Goal: Task Accomplishment & Management: Manage account settings

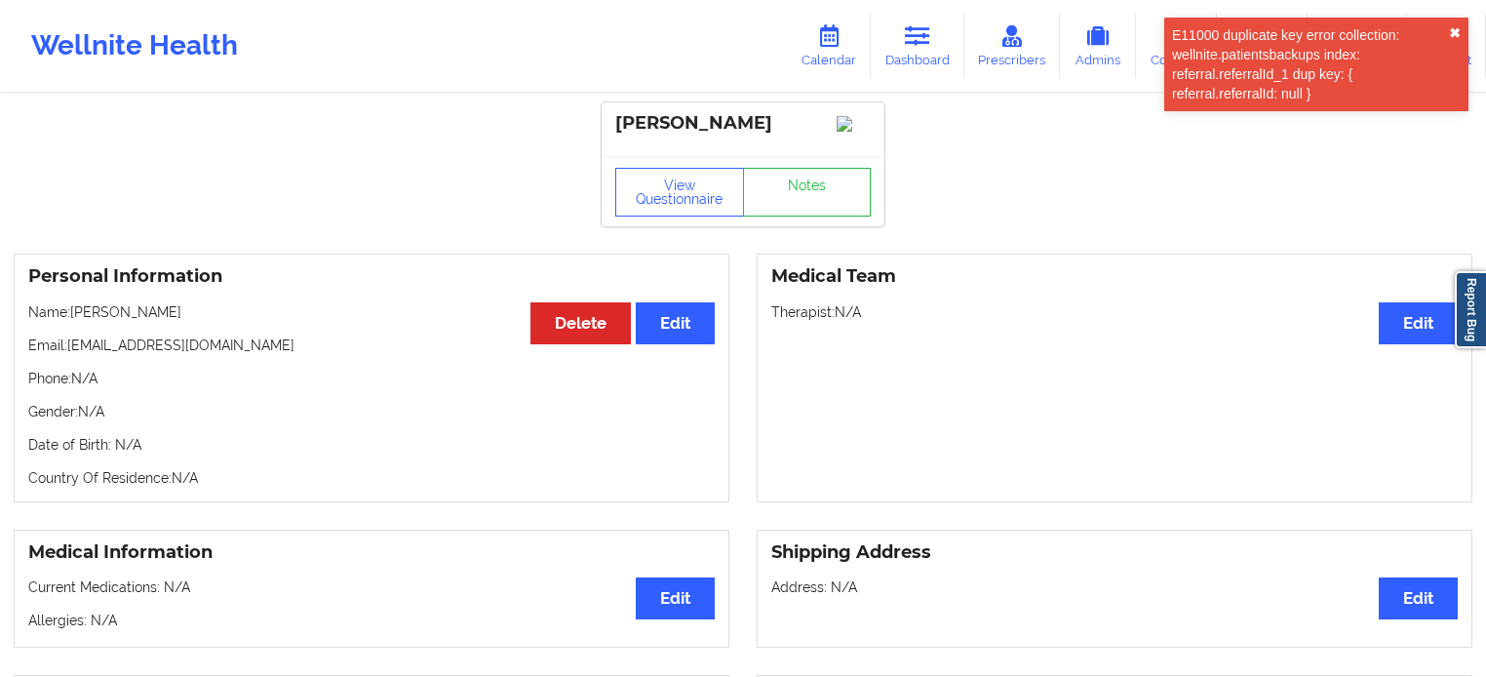
click at [1452, 31] on button "✖︎" at bounding box center [1455, 33] width 12 height 16
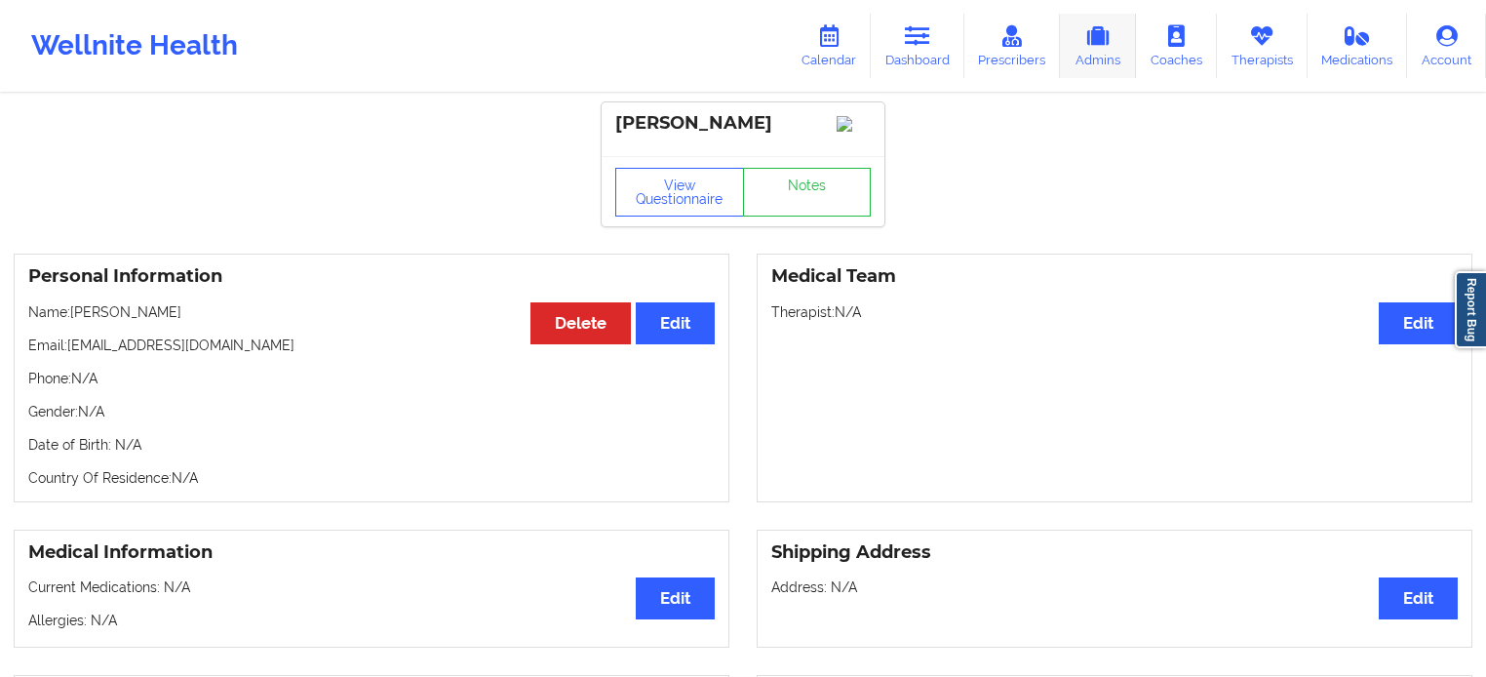
click at [1124, 52] on link "Admins" at bounding box center [1098, 46] width 76 height 64
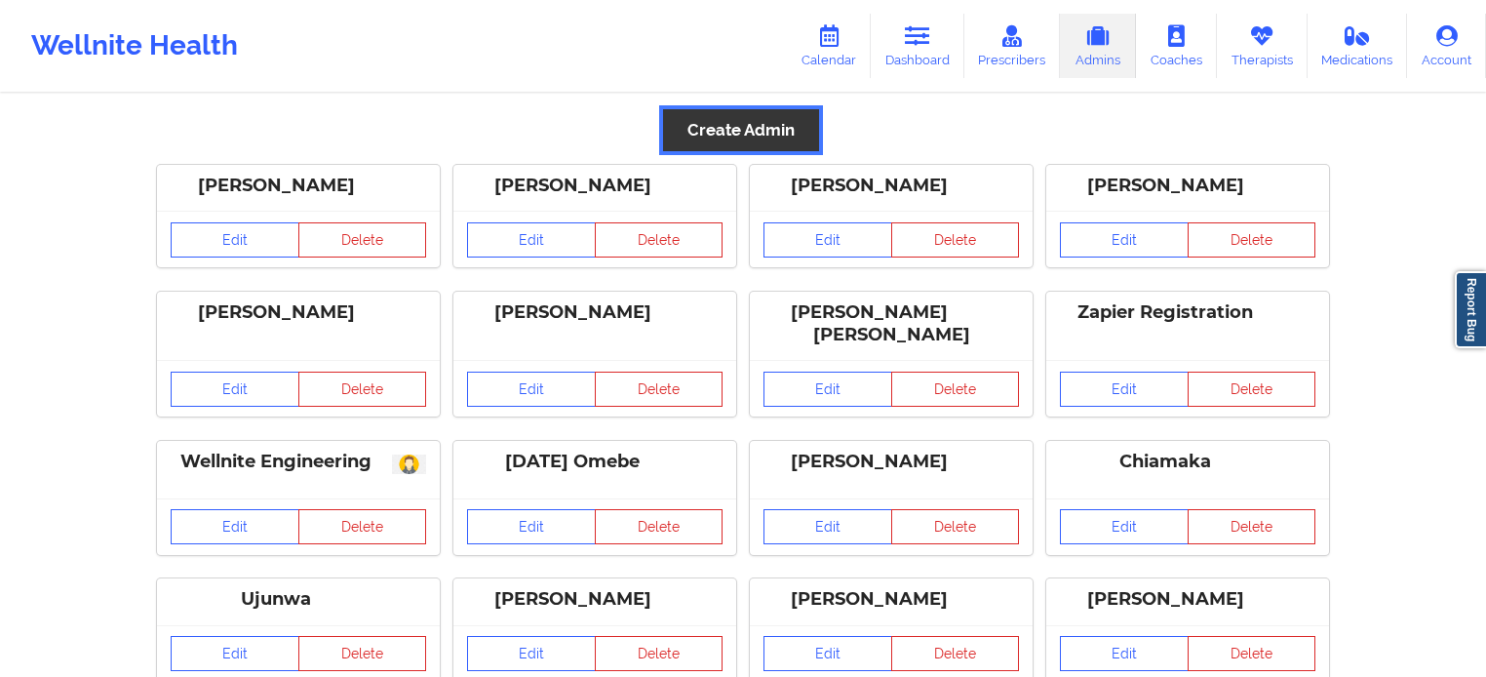
click at [752, 133] on button "Create Admin" at bounding box center [741, 130] width 156 height 42
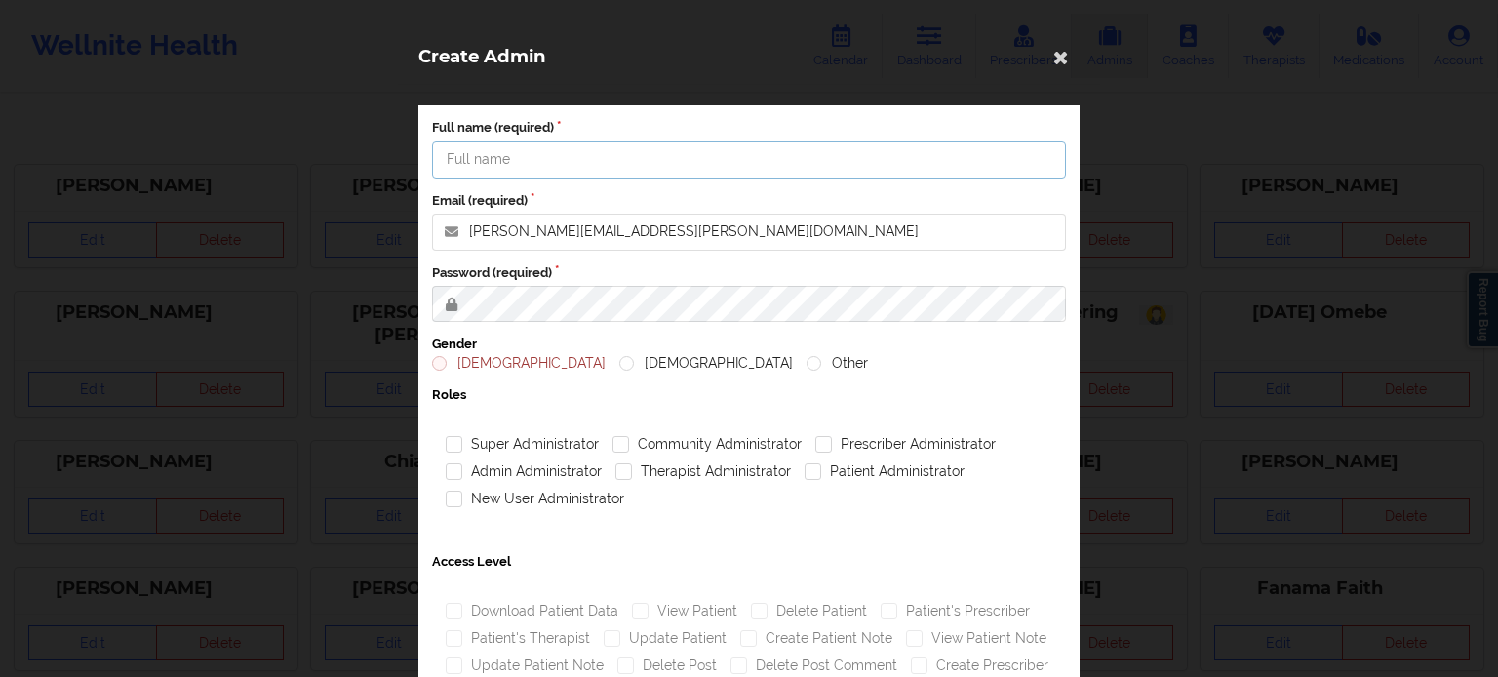
click at [694, 150] on input "Full name (required)" at bounding box center [749, 159] width 634 height 37
click at [577, 166] on input "Full name (required)" at bounding box center [749, 159] width 634 height 37
type input "[PERSON_NAME]"
click at [615, 231] on input "john.ellis@wellnite.com" at bounding box center [749, 232] width 634 height 37
type input "[EMAIL_ADDRESS][DOMAIN_NAME]"
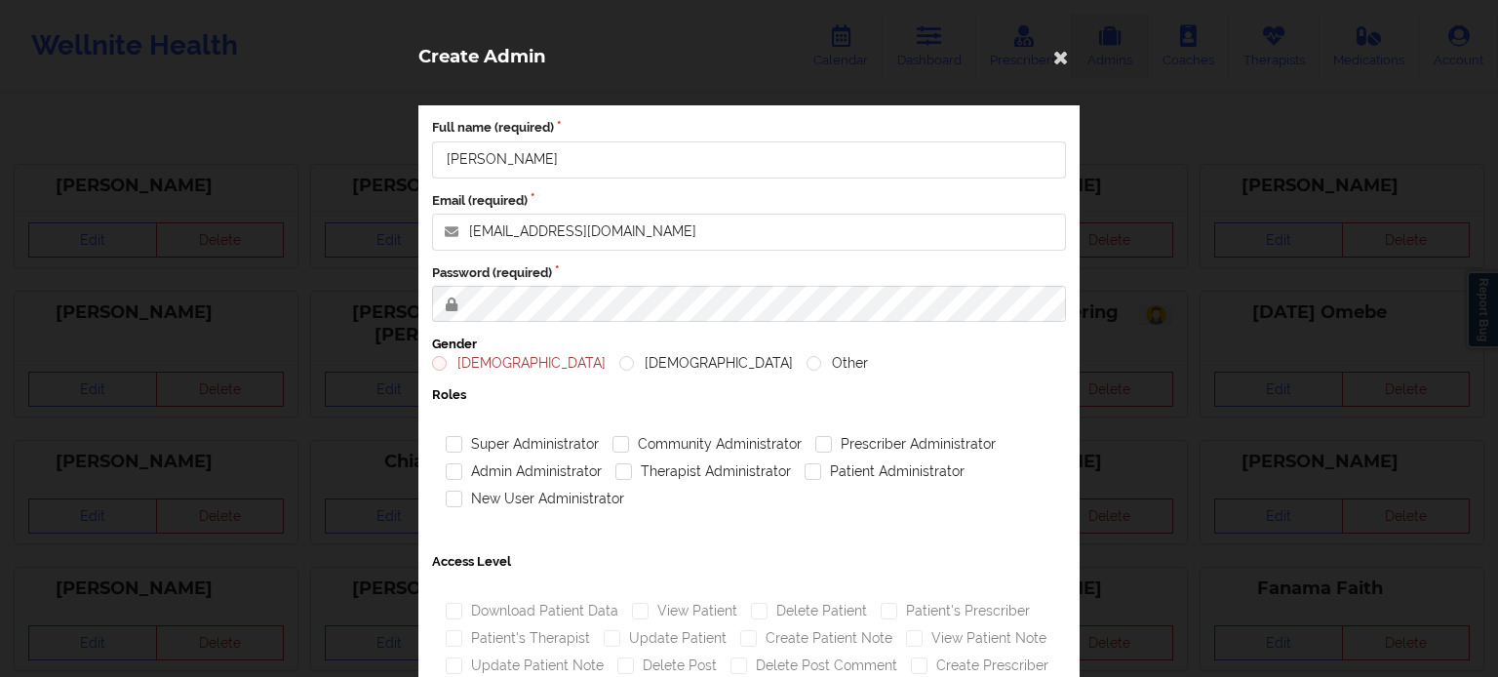
click at [447, 364] on label "Male" at bounding box center [519, 363] width 174 height 17
click at [447, 364] on input "Male" at bounding box center [440, 363] width 17 height 17
radio input "true"
click at [678, 449] on label "Community Administrator" at bounding box center [706, 444] width 189 height 17
click at [629, 449] on input "Community Administrator" at bounding box center [620, 444] width 17 height 17
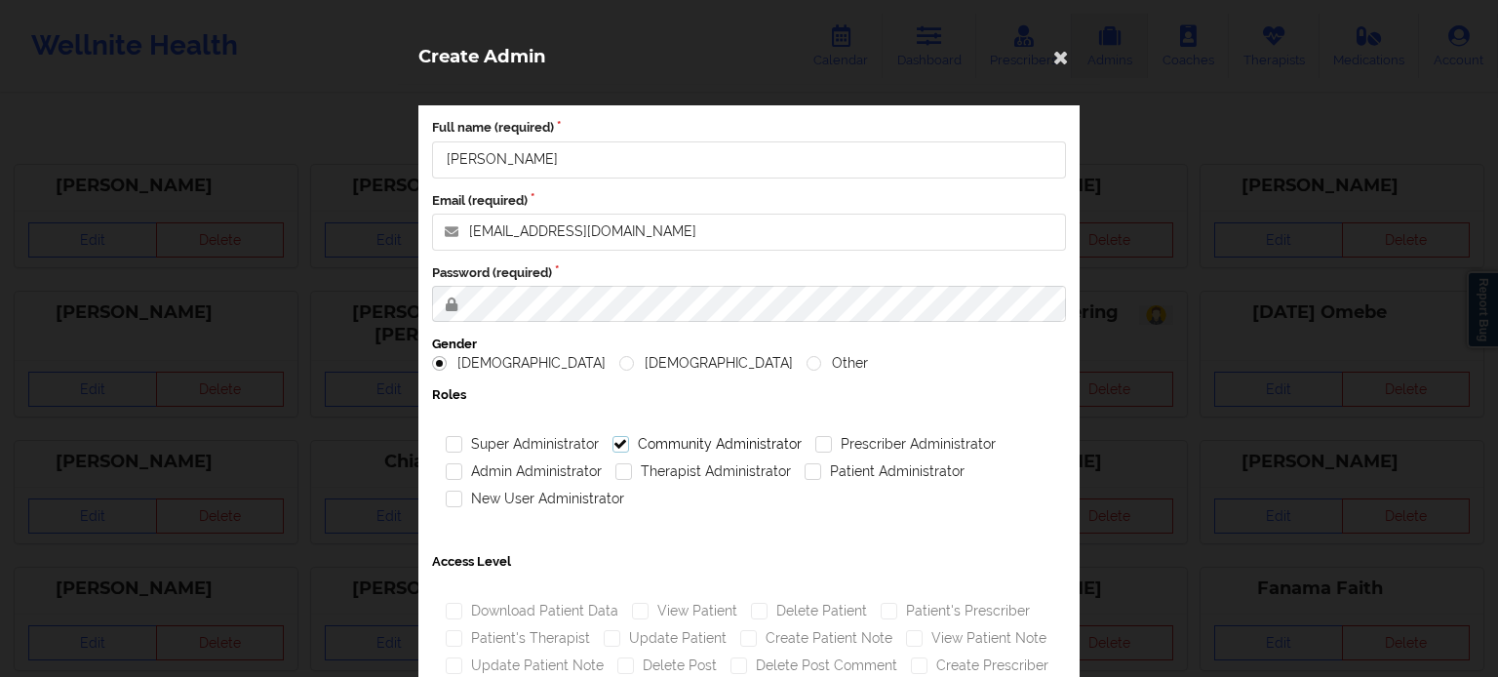
checkbox input "true"
click at [899, 437] on label "Prescriber Administrator" at bounding box center [905, 444] width 180 height 17
click at [832, 437] on input "Prescriber Administrator" at bounding box center [823, 444] width 17 height 17
checkbox input "true"
click at [516, 475] on label "Admin Administrator" at bounding box center [524, 471] width 156 height 17
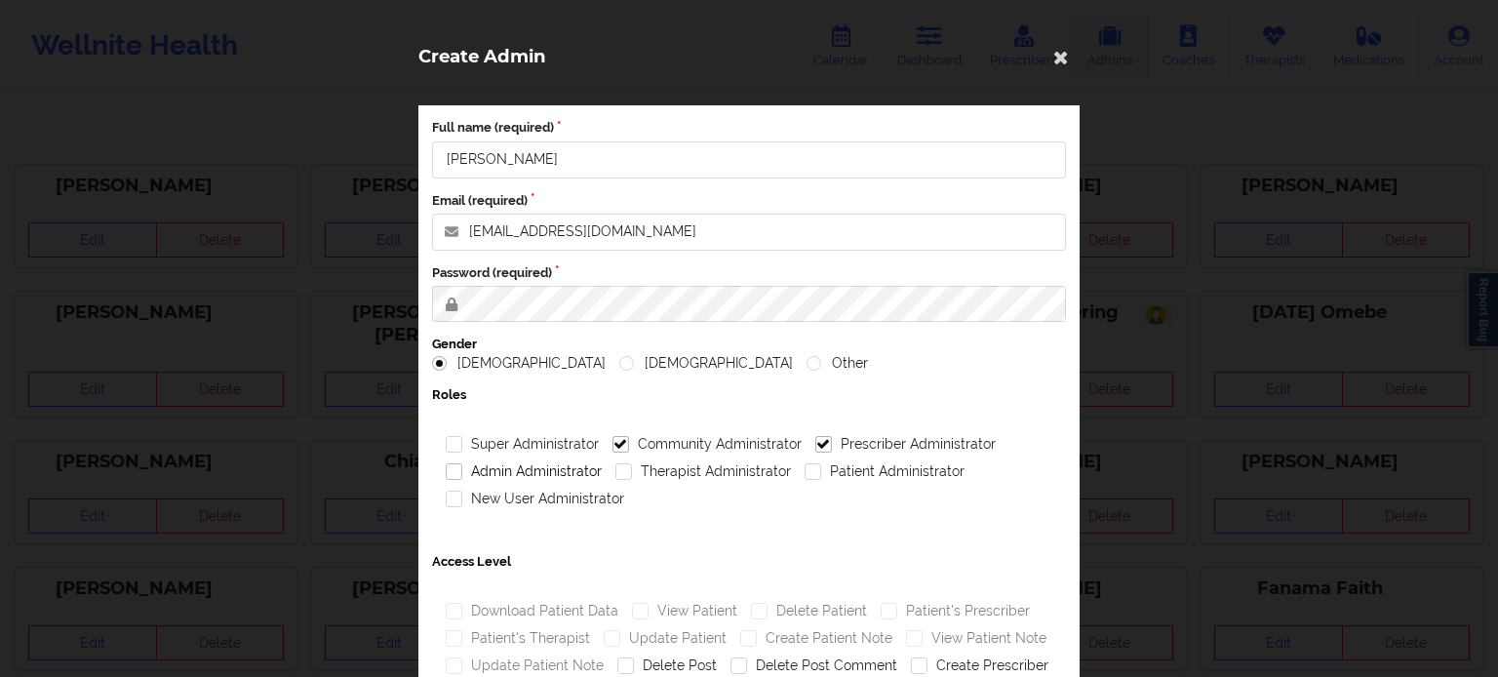
click at [462, 475] on input "Admin Administrator" at bounding box center [454, 471] width 17 height 17
checkbox input "true"
click at [661, 478] on label "Therapist Administrator" at bounding box center [702, 471] width 175 height 17
click at [632, 478] on input "Therapist Administrator" at bounding box center [623, 471] width 17 height 17
checkbox input "true"
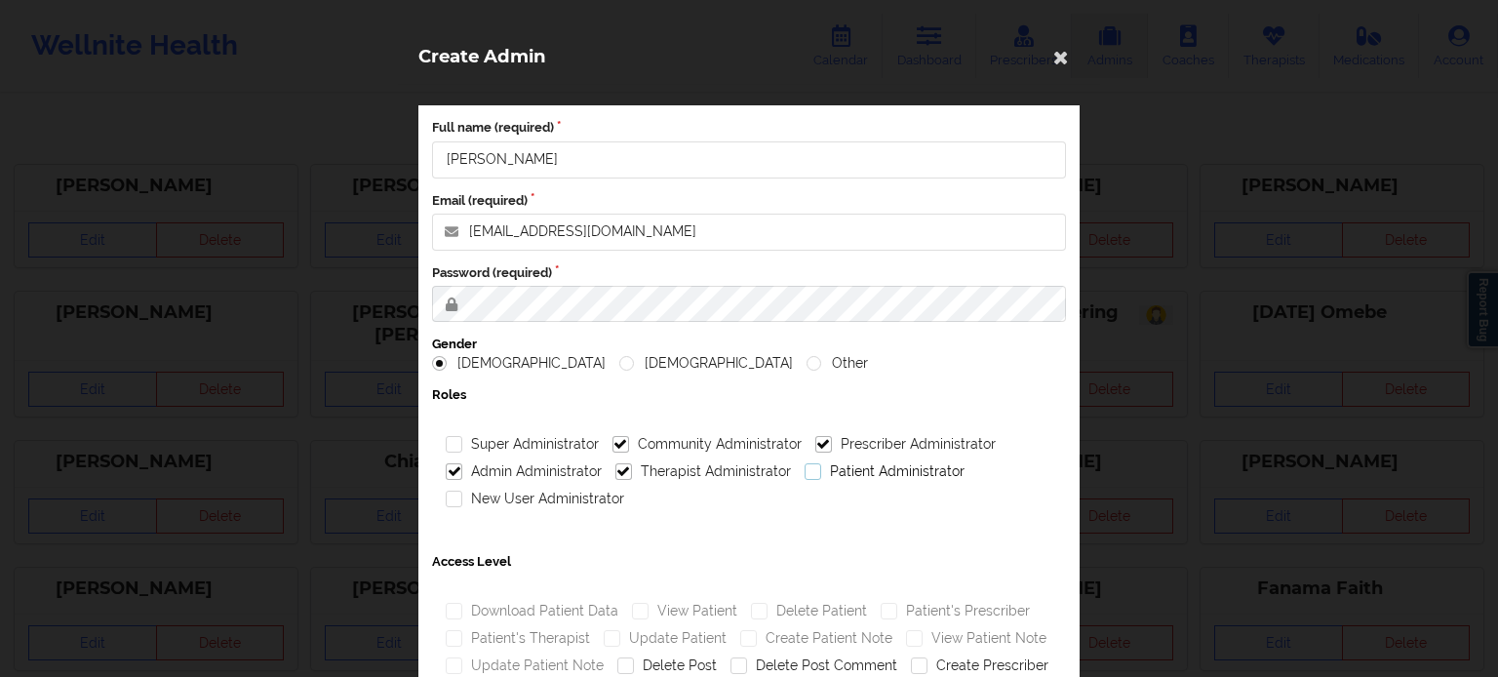
drag, startPoint x: 865, startPoint y: 472, endPoint x: 790, endPoint y: 489, distance: 77.1
click at [866, 472] on label "Patient Administrator" at bounding box center [884, 471] width 160 height 17
click at [821, 472] on input "Patient Administrator" at bounding box center [812, 471] width 17 height 17
checkbox input "true"
click at [481, 499] on label "New User Administrator" at bounding box center [535, 498] width 178 height 17
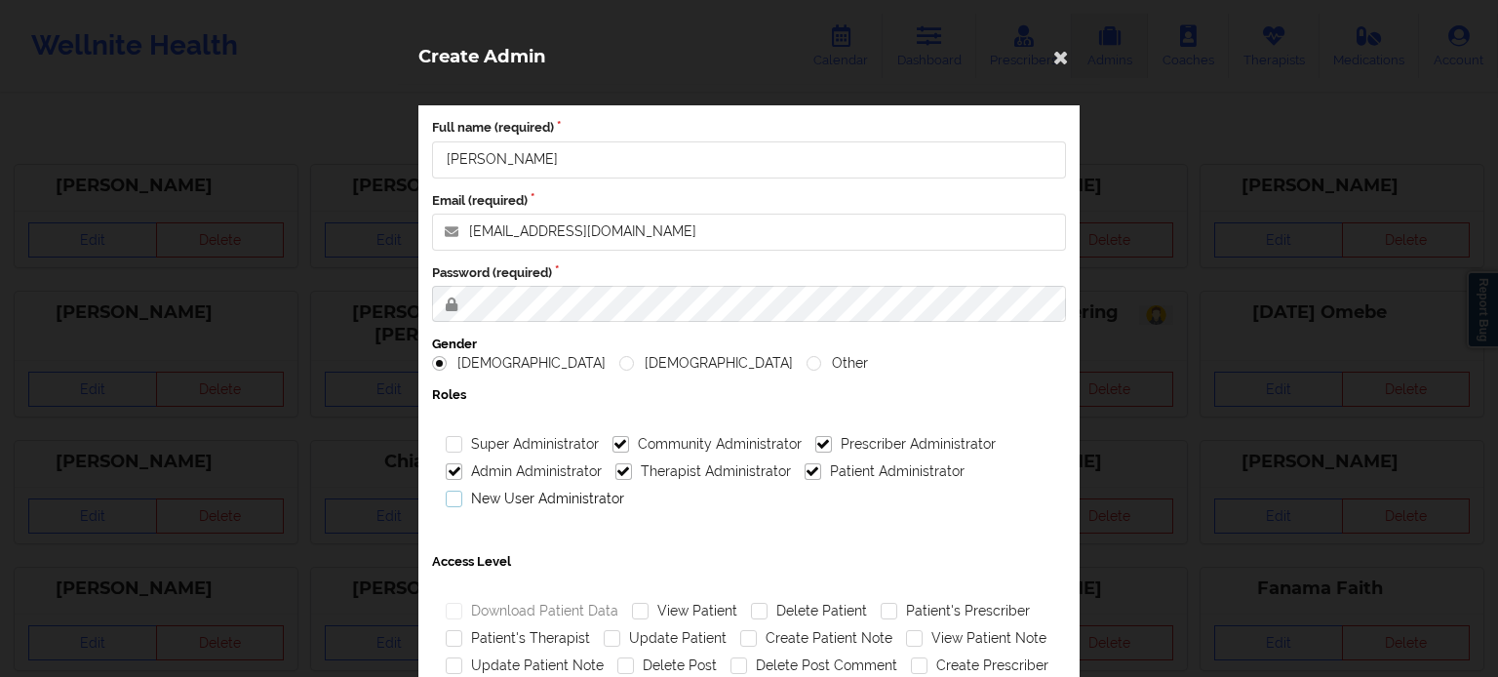
click at [462, 499] on input "New User Administrator" at bounding box center [454, 498] width 17 height 17
checkbox input "true"
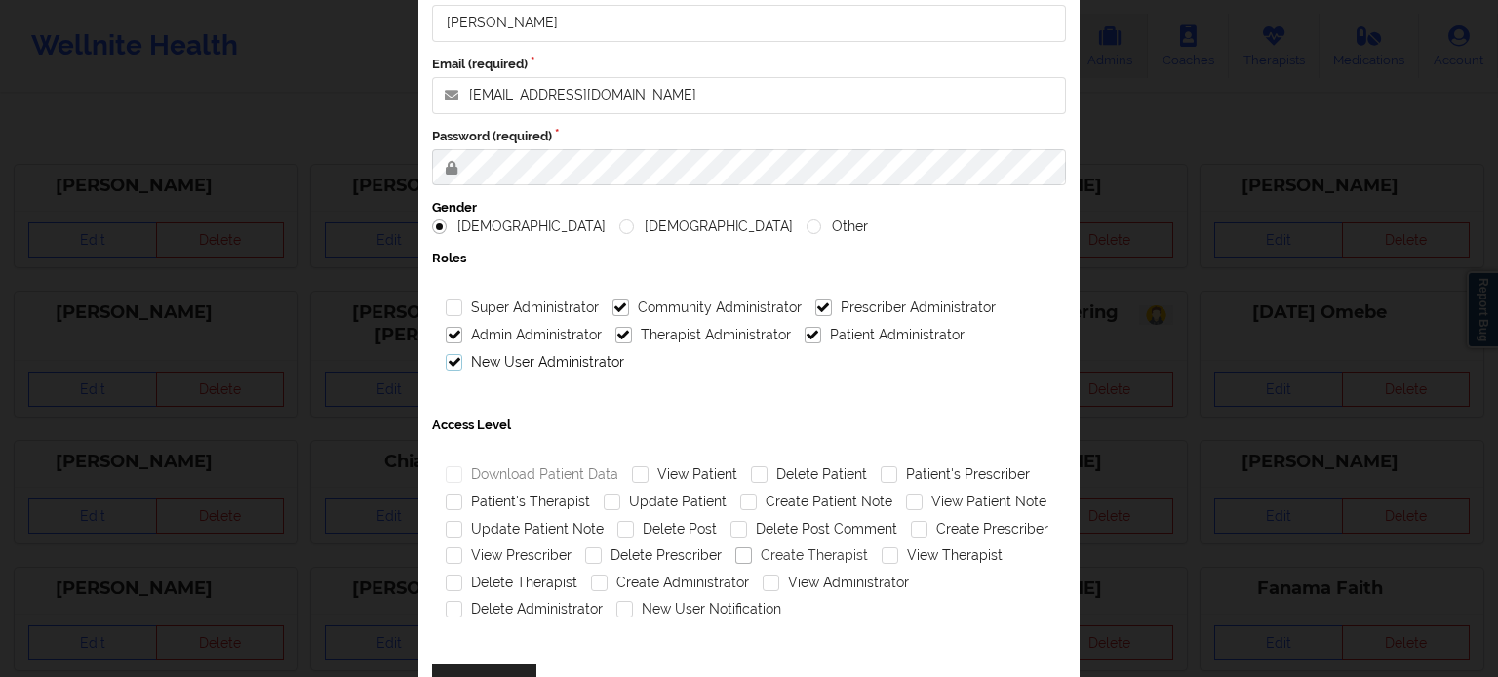
scroll to position [156, 0]
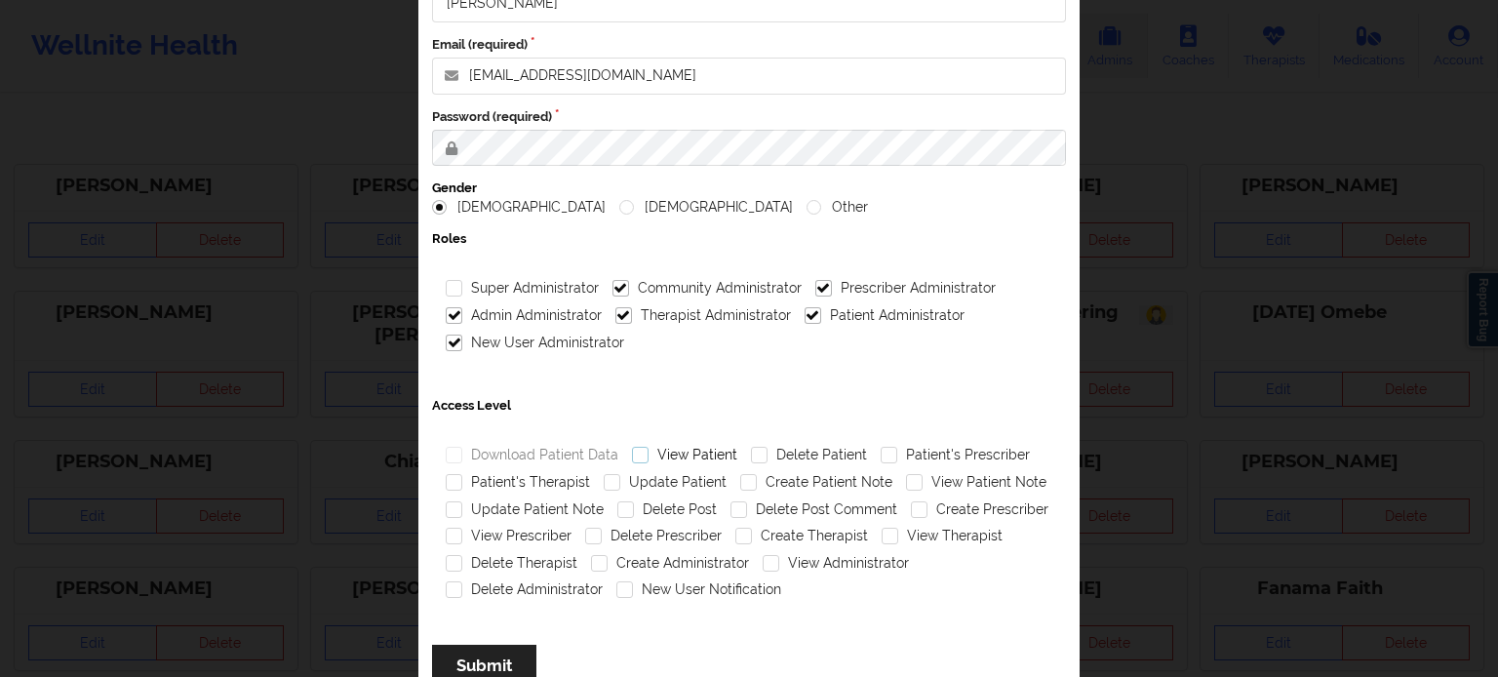
click at [698, 457] on label "View Patient" at bounding box center [684, 455] width 105 height 17
click at [648, 457] on input "View Patient" at bounding box center [640, 455] width 17 height 17
checkbox input "true"
click at [949, 449] on label "Patient's Prescriber" at bounding box center [954, 455] width 149 height 17
click at [897, 449] on input "Patient's Prescriber" at bounding box center [888, 455] width 17 height 17
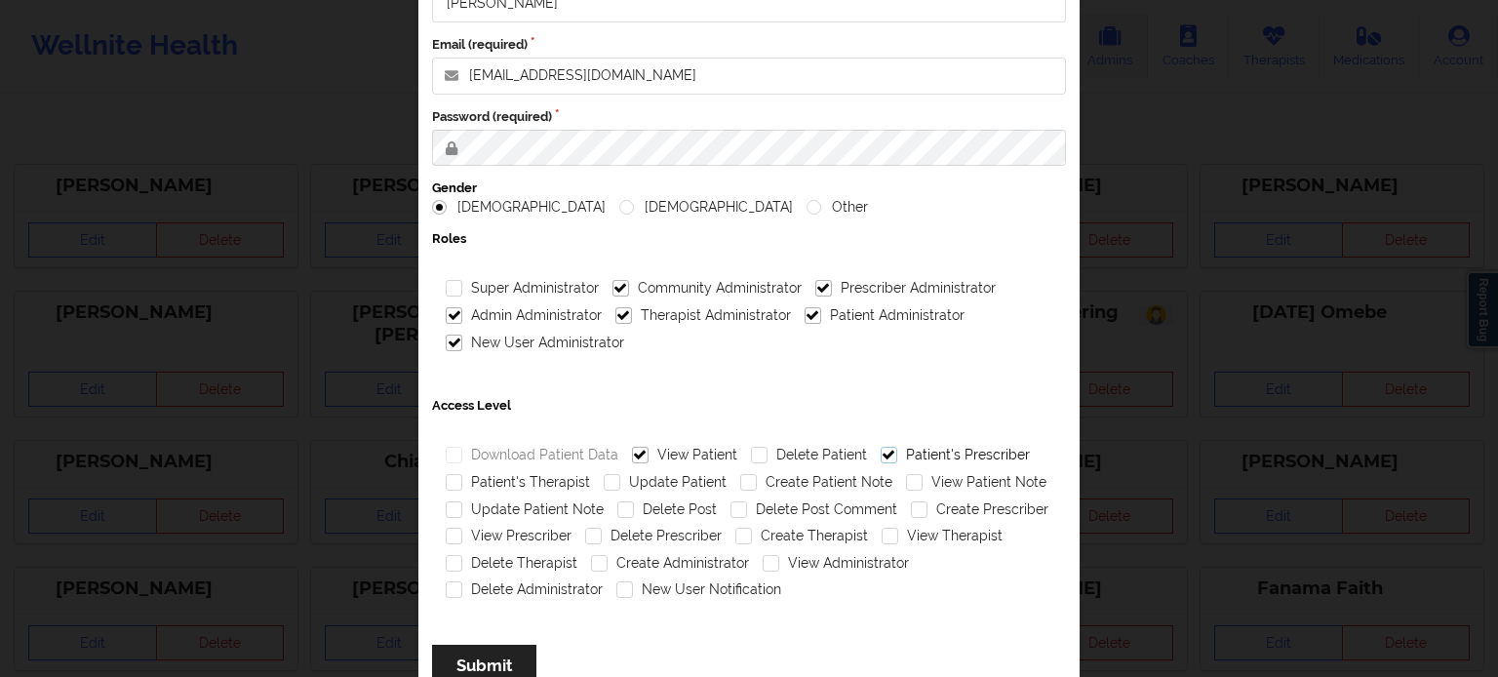
checkbox input "true"
drag, startPoint x: 540, startPoint y: 484, endPoint x: 602, endPoint y: 482, distance: 61.5
click at [543, 484] on label "Patient's Therapist" at bounding box center [518, 482] width 144 height 17
click at [462, 484] on input "Patient's Therapist" at bounding box center [454, 482] width 17 height 17
checkbox input "true"
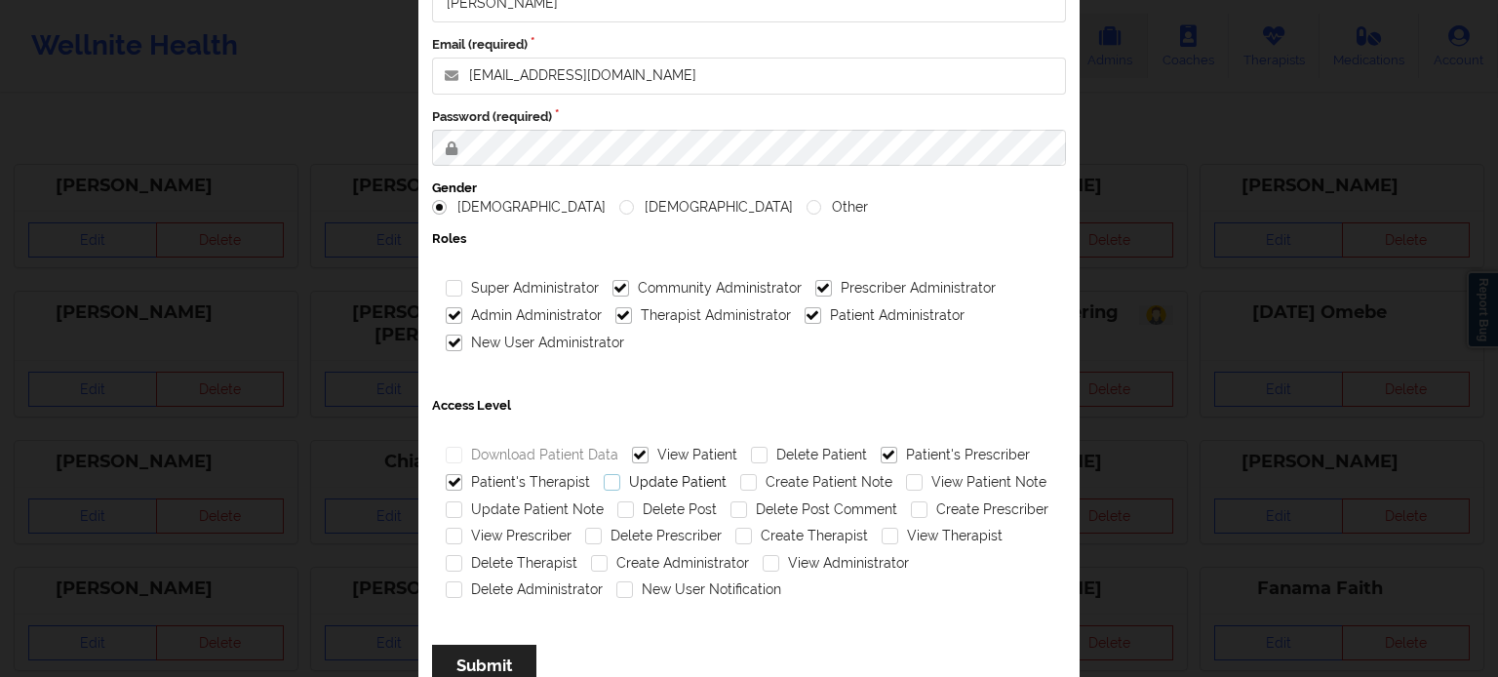
drag, startPoint x: 681, startPoint y: 483, endPoint x: 703, endPoint y: 483, distance: 22.4
click at [682, 483] on label "Update Patient" at bounding box center [665, 482] width 123 height 17
click at [620, 483] on input "Update Patient" at bounding box center [612, 482] width 17 height 17
checkbox input "true"
drag, startPoint x: 785, startPoint y: 482, endPoint x: 809, endPoint y: 481, distance: 24.4
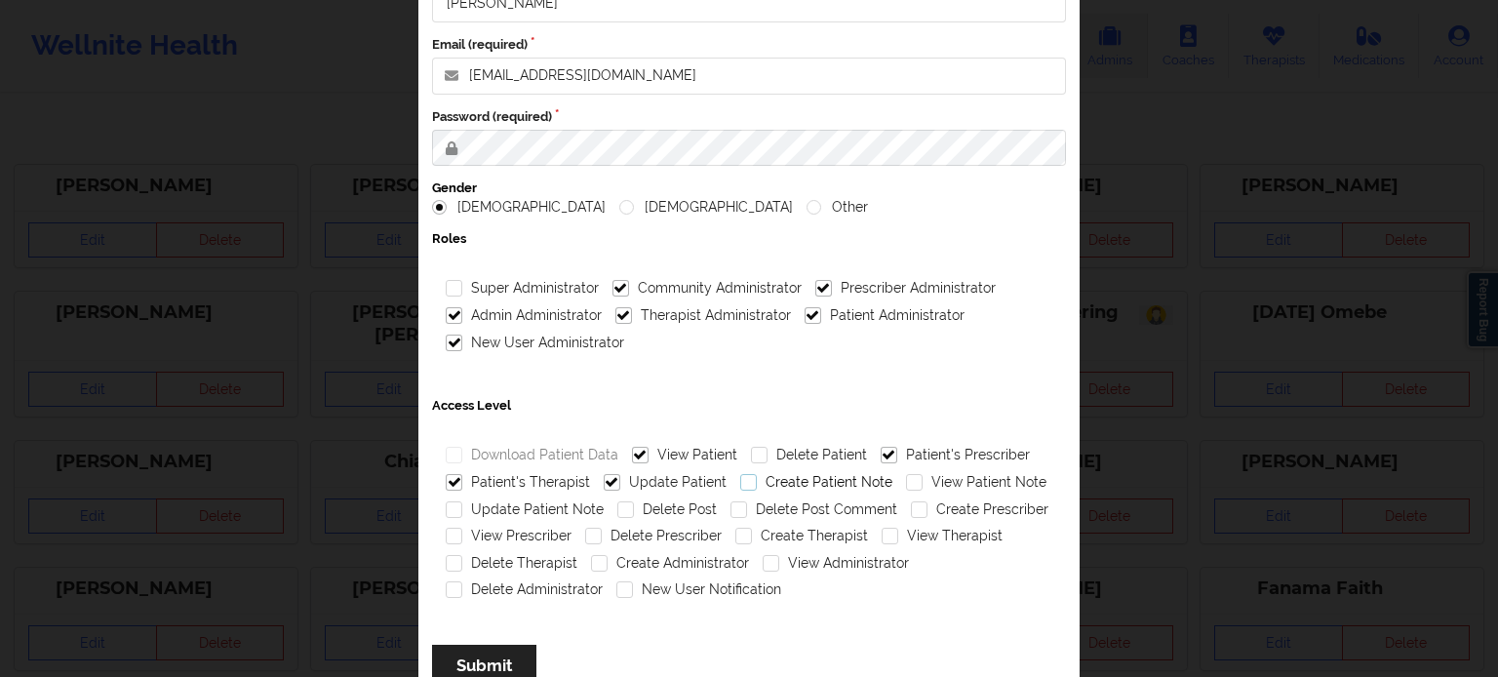
click at [790, 482] on label "Create Patient Note" at bounding box center [816, 482] width 152 height 17
click at [757, 482] on input "Create Patient Note" at bounding box center [748, 482] width 17 height 17
checkbox input "true"
click at [929, 478] on label "View Patient Note" at bounding box center [976, 482] width 140 height 17
click at [922, 478] on input "View Patient Note" at bounding box center [914, 482] width 17 height 17
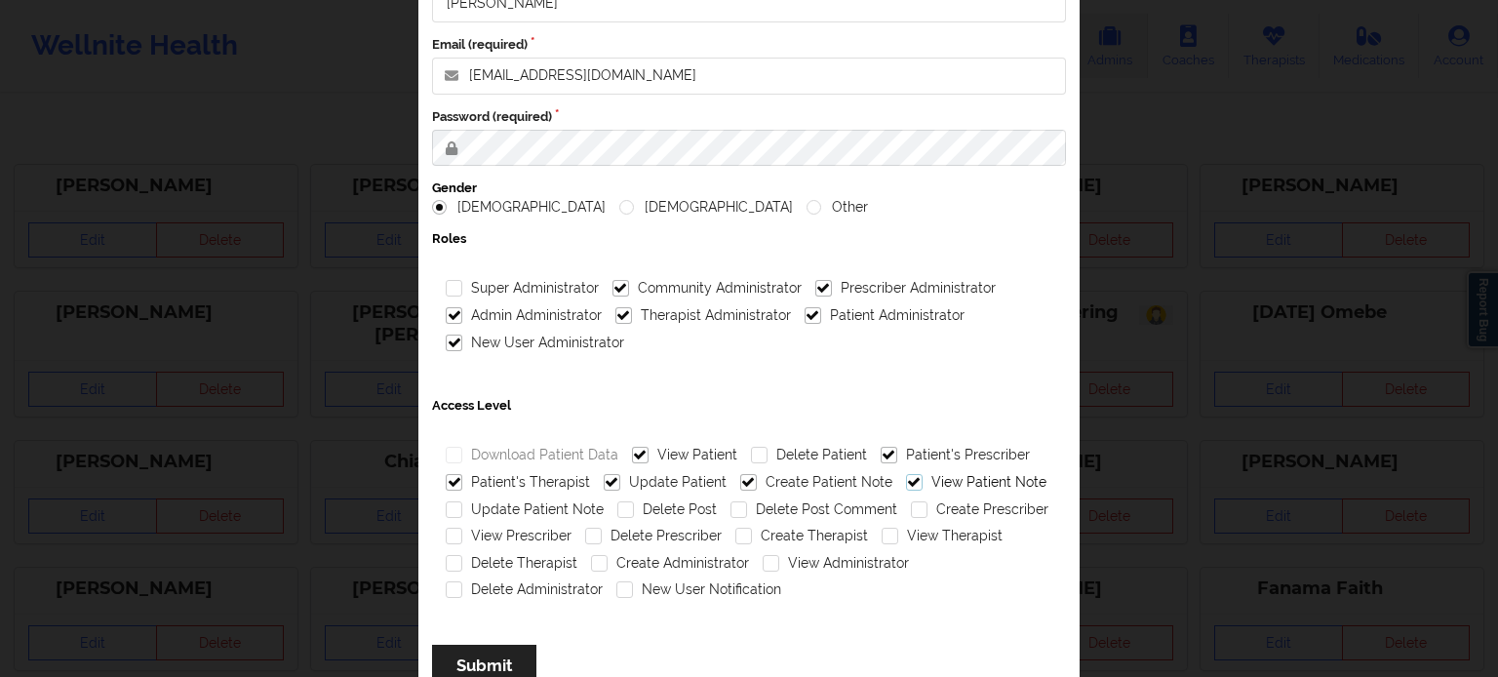
checkbox input "true"
click at [577, 505] on label "Update Patient Note" at bounding box center [525, 509] width 158 height 17
click at [462, 505] on input "Update Patient Note" at bounding box center [454, 509] width 17 height 17
checkbox input "true"
click at [955, 504] on label "Create Prescriber" at bounding box center [979, 509] width 137 height 17
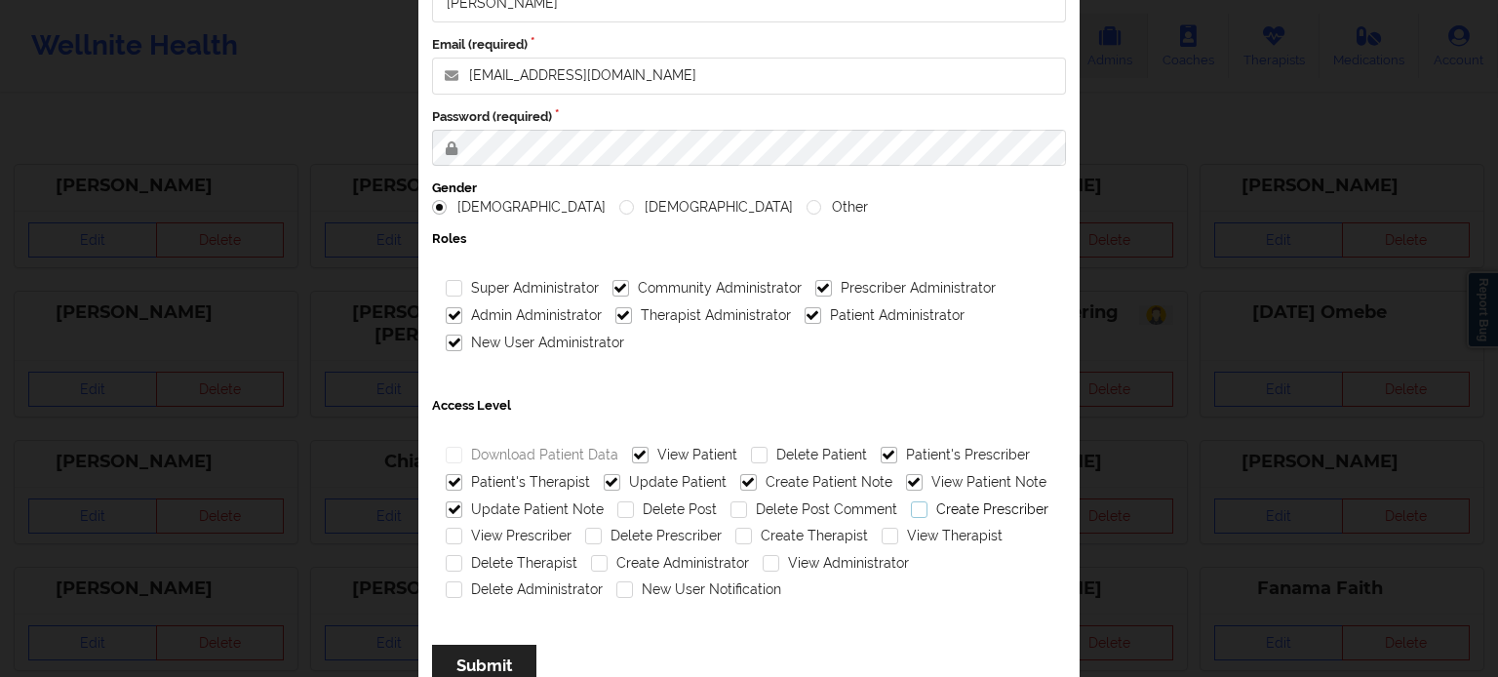
click at [927, 504] on input "Create Prescriber" at bounding box center [919, 509] width 17 height 17
checkbox input "true"
click at [481, 531] on label "View Prescriber" at bounding box center [509, 535] width 126 height 17
click at [462, 531] on input "View Prescriber" at bounding box center [454, 535] width 17 height 17
checkbox input "true"
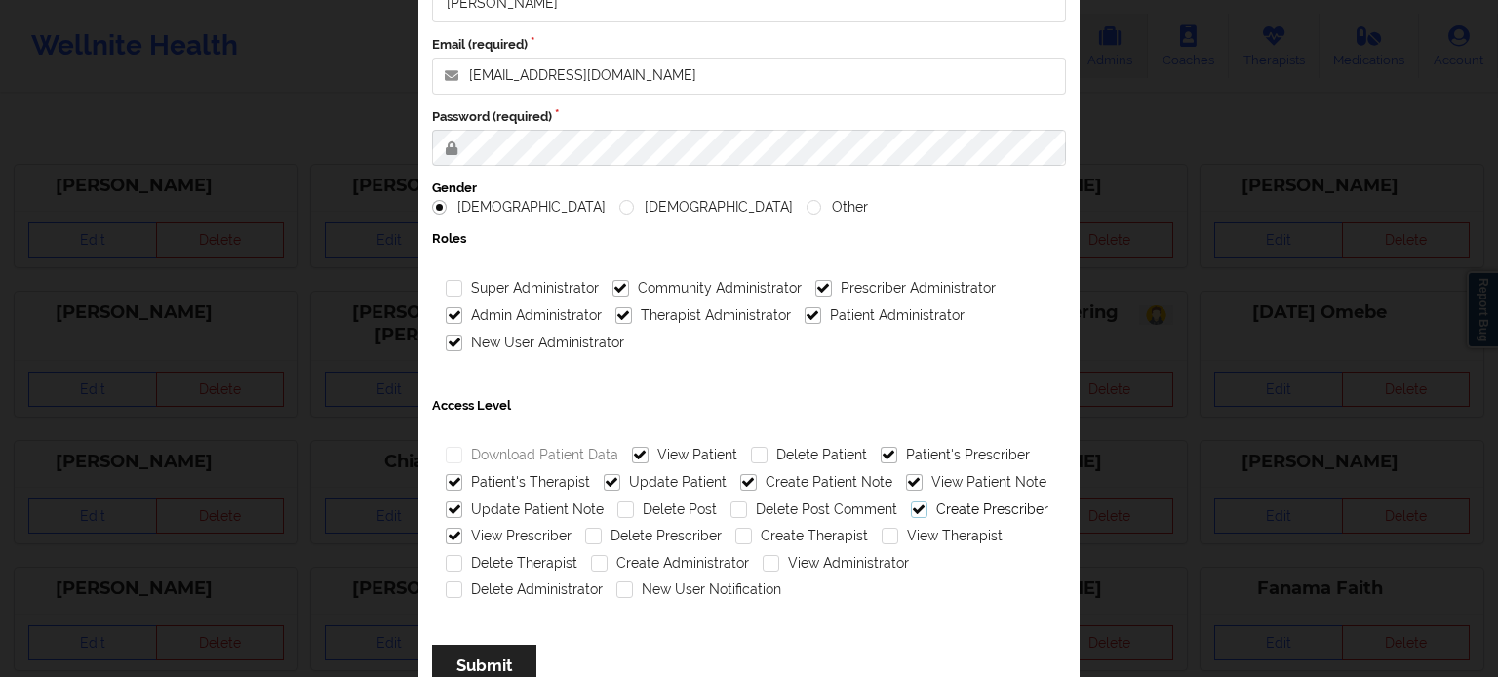
click at [923, 512] on label "Create Prescriber" at bounding box center [979, 509] width 137 height 17
click at [923, 512] on input "Create Prescriber" at bounding box center [919, 509] width 17 height 17
checkbox input "false"
click at [907, 535] on label "View Therapist" at bounding box center [941, 535] width 121 height 17
click at [898, 535] on input "View Therapist" at bounding box center [889, 535] width 17 height 17
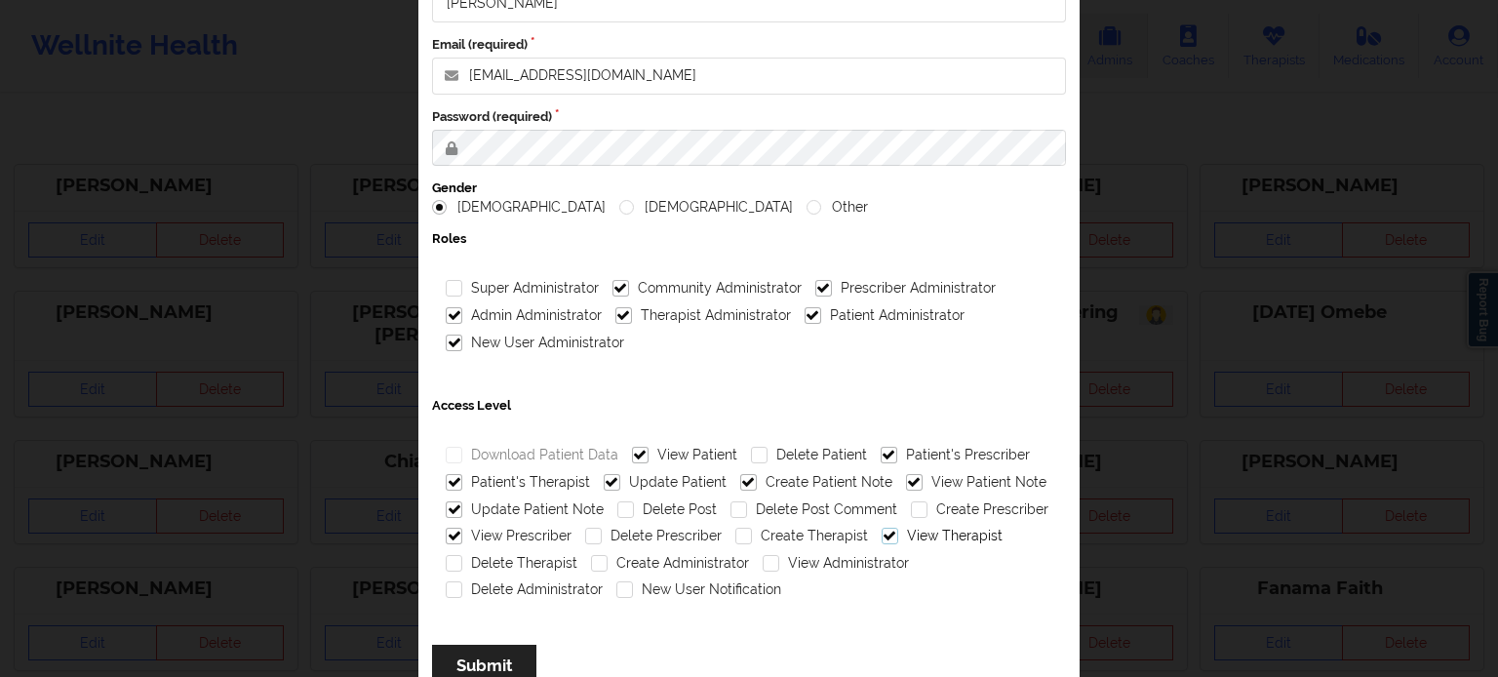
checkbox input "true"
click at [805, 561] on label "View Administrator" at bounding box center [835, 563] width 146 height 17
click at [779, 561] on input "View Administrator" at bounding box center [770, 563] width 17 height 17
checkbox input "true"
click at [483, 587] on label "Delete Administrator" at bounding box center [524, 589] width 157 height 17
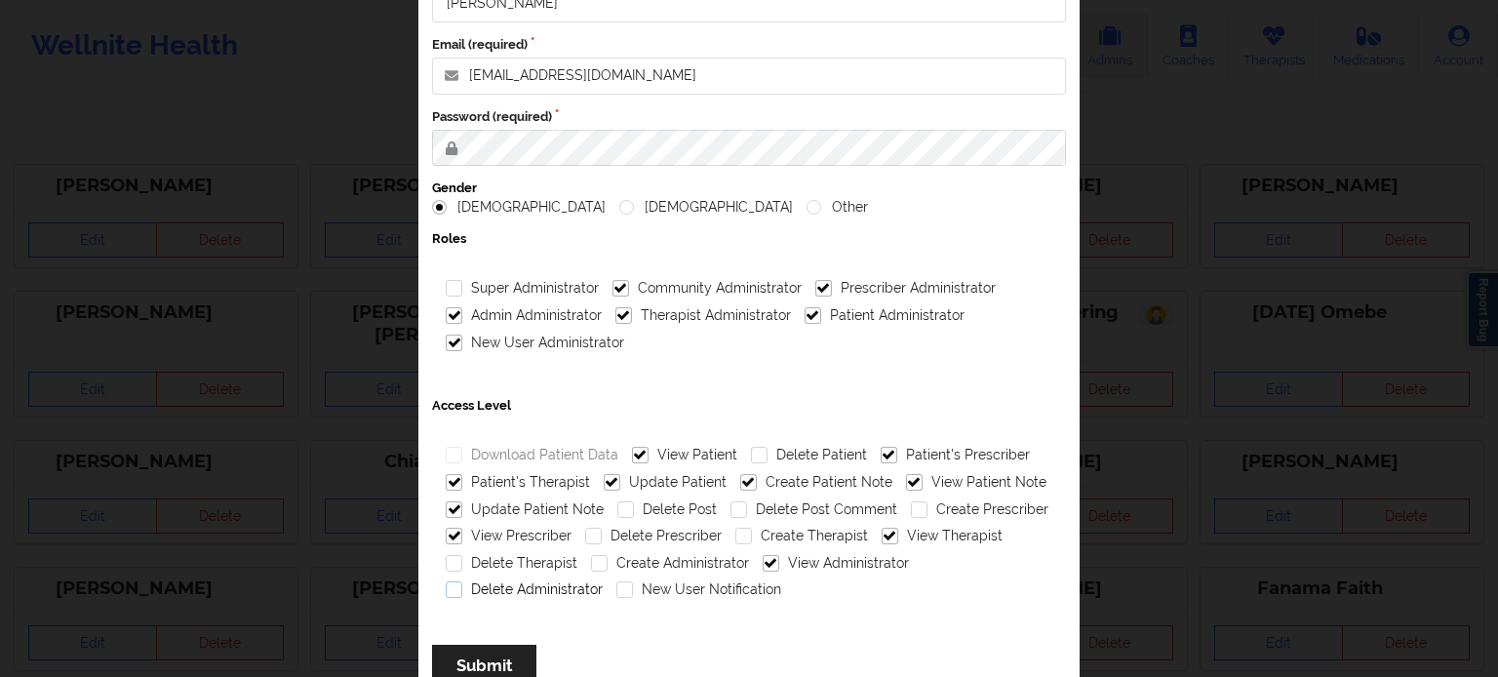
click at [462, 587] on input "Delete Administrator" at bounding box center [454, 589] width 17 height 17
click at [548, 587] on label "Delete Administrator" at bounding box center [524, 589] width 157 height 17
click at [462, 587] on input "Delete Administrator" at bounding box center [454, 589] width 17 height 17
checkbox input "false"
click at [669, 586] on label "New User Notification" at bounding box center [698, 589] width 165 height 17
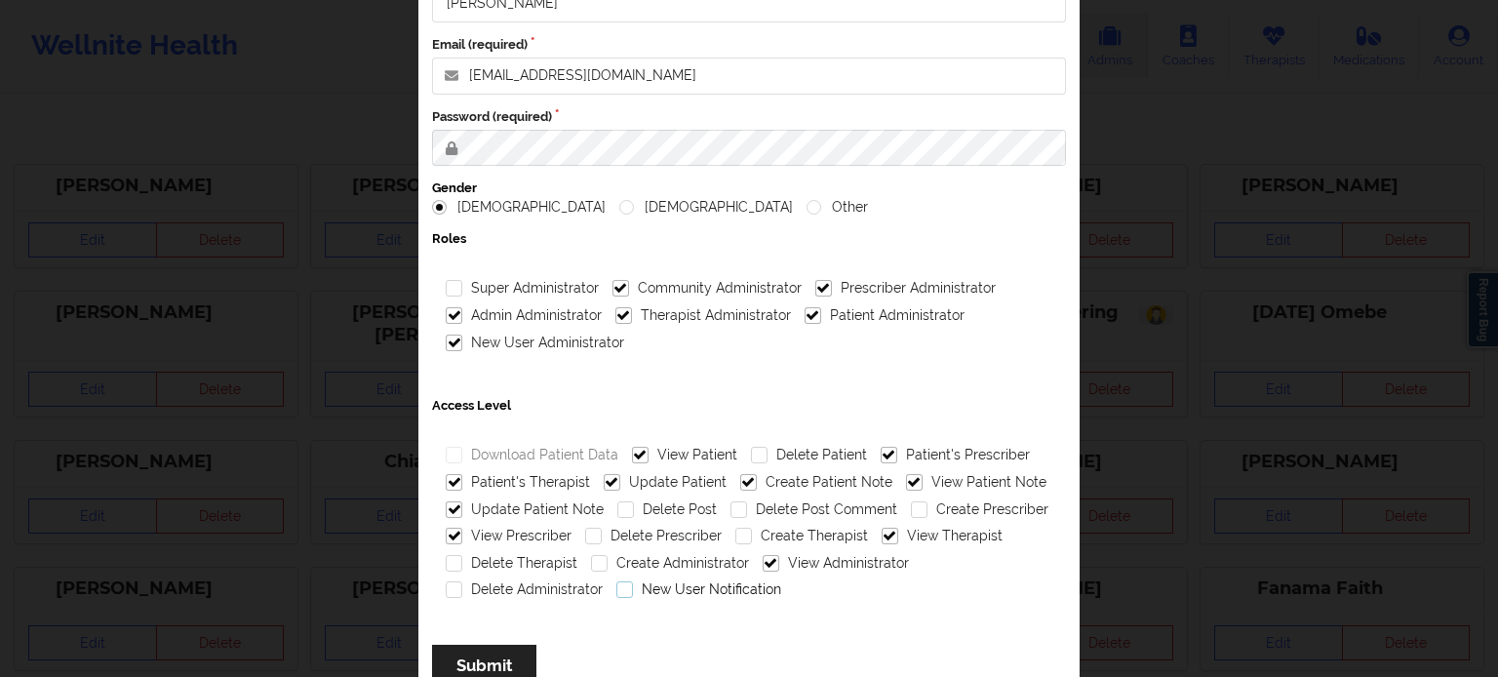
click at [633, 586] on input "New User Notification" at bounding box center [624, 589] width 17 height 17
checkbox input "true"
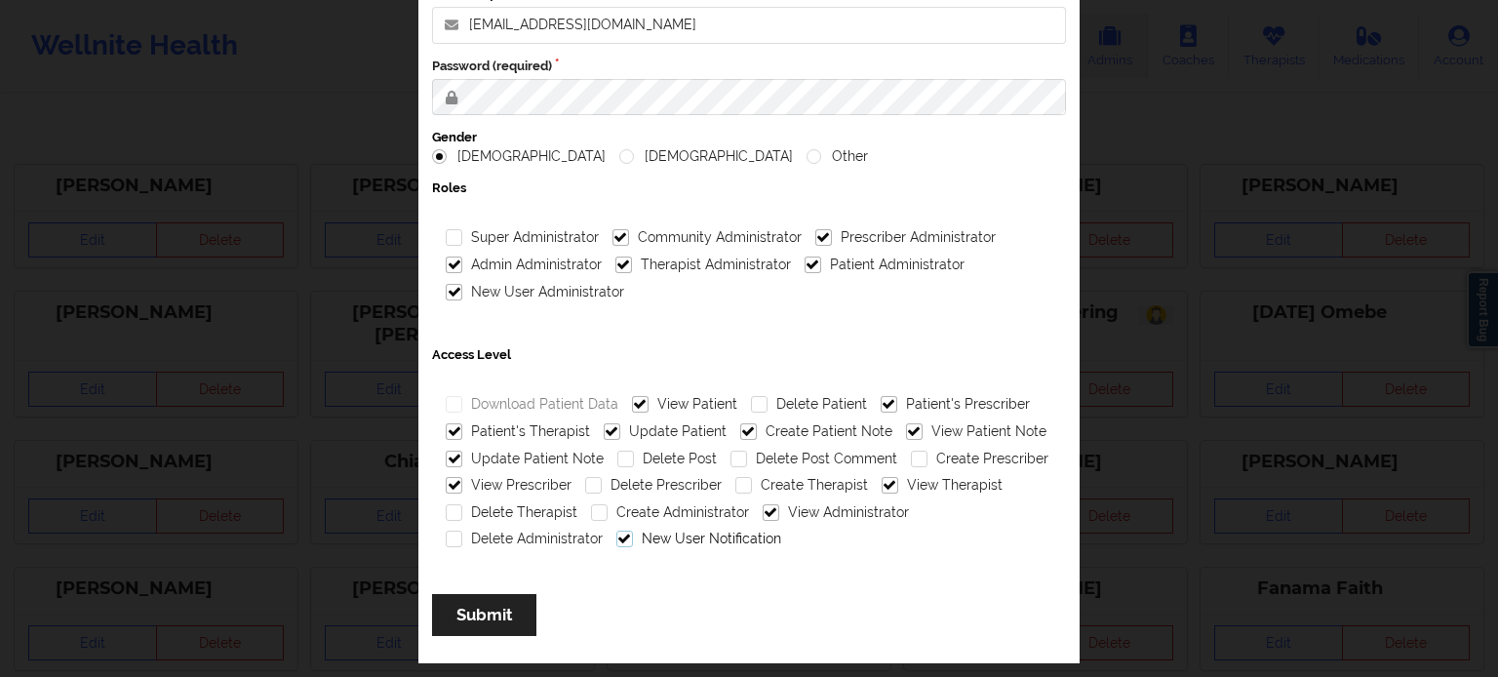
scroll to position [214, 0]
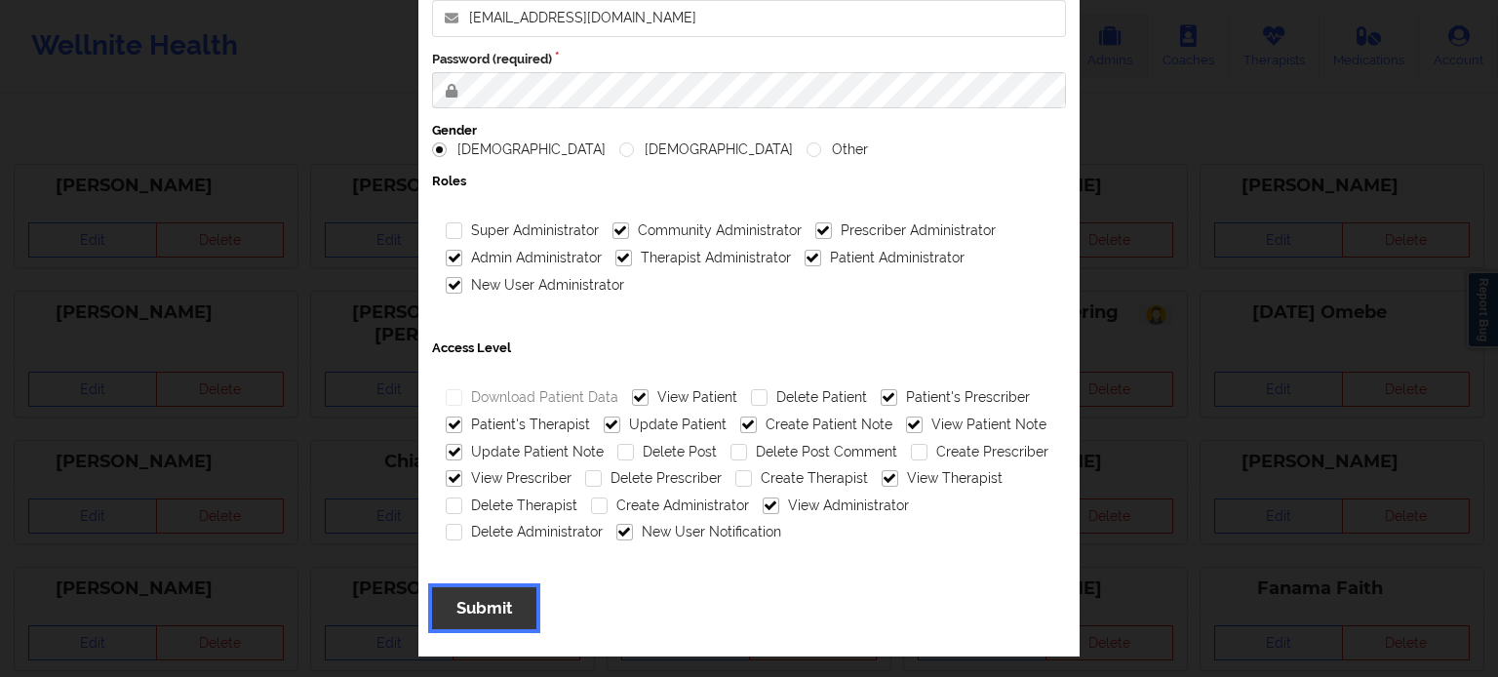
click at [493, 608] on button "Submit" at bounding box center [484, 608] width 104 height 42
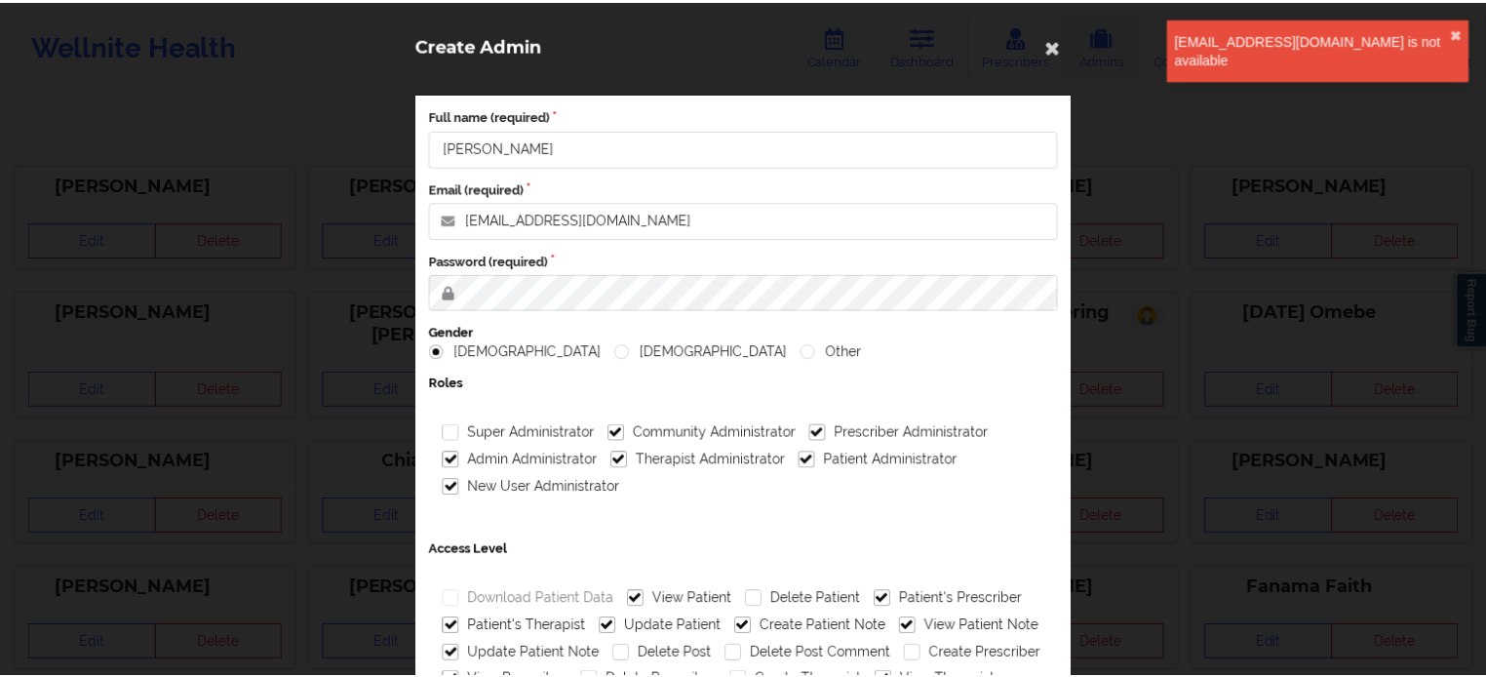
scroll to position [0, 0]
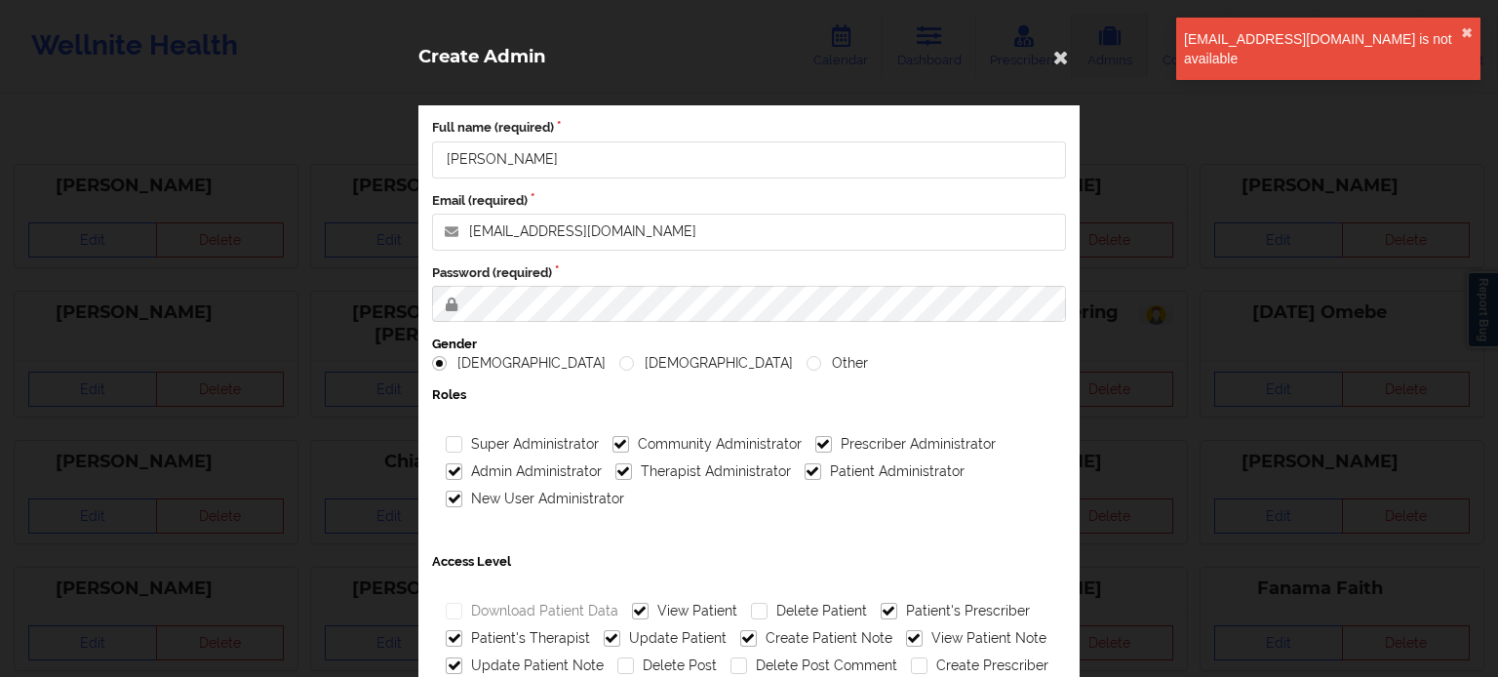
click at [1046, 72] on div "Create Admin" at bounding box center [749, 56] width 702 height 58
click at [1055, 66] on icon at bounding box center [1060, 56] width 31 height 31
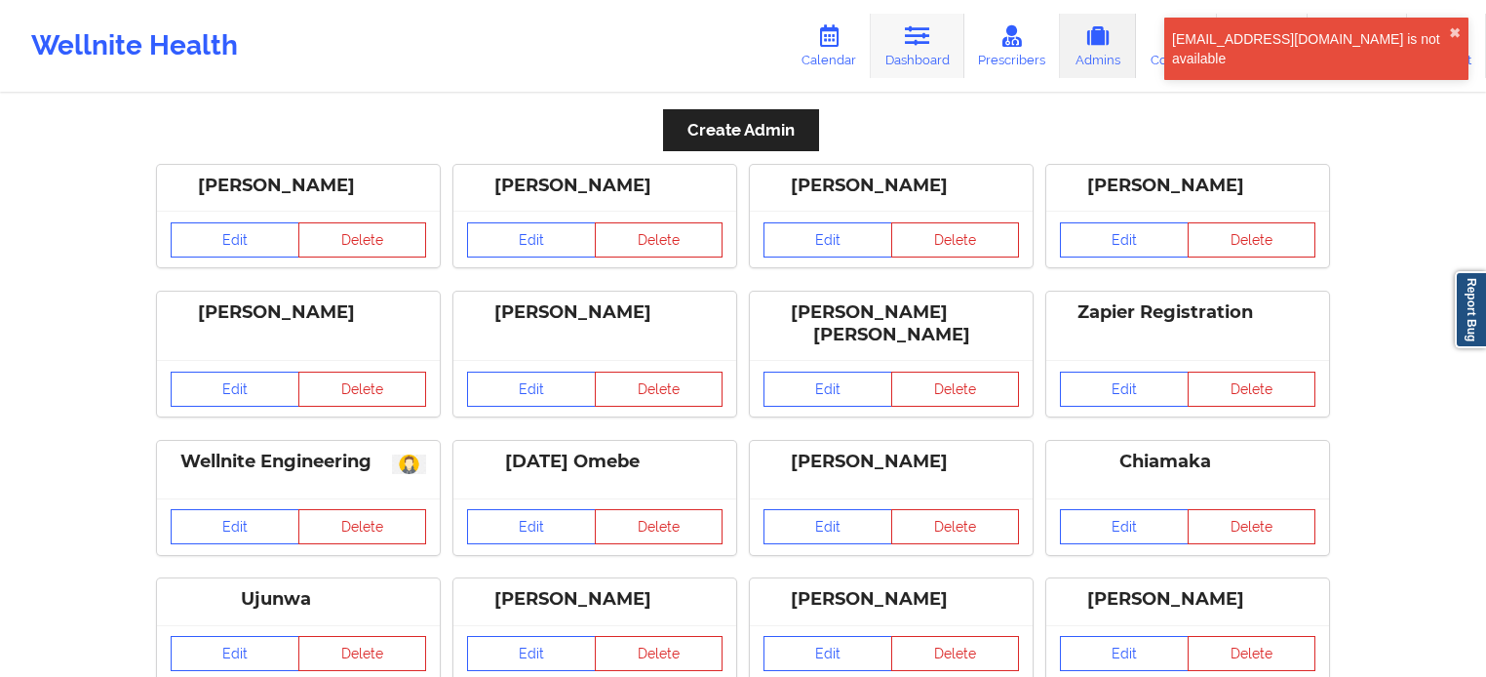
click at [946, 45] on link "Dashboard" at bounding box center [918, 46] width 94 height 64
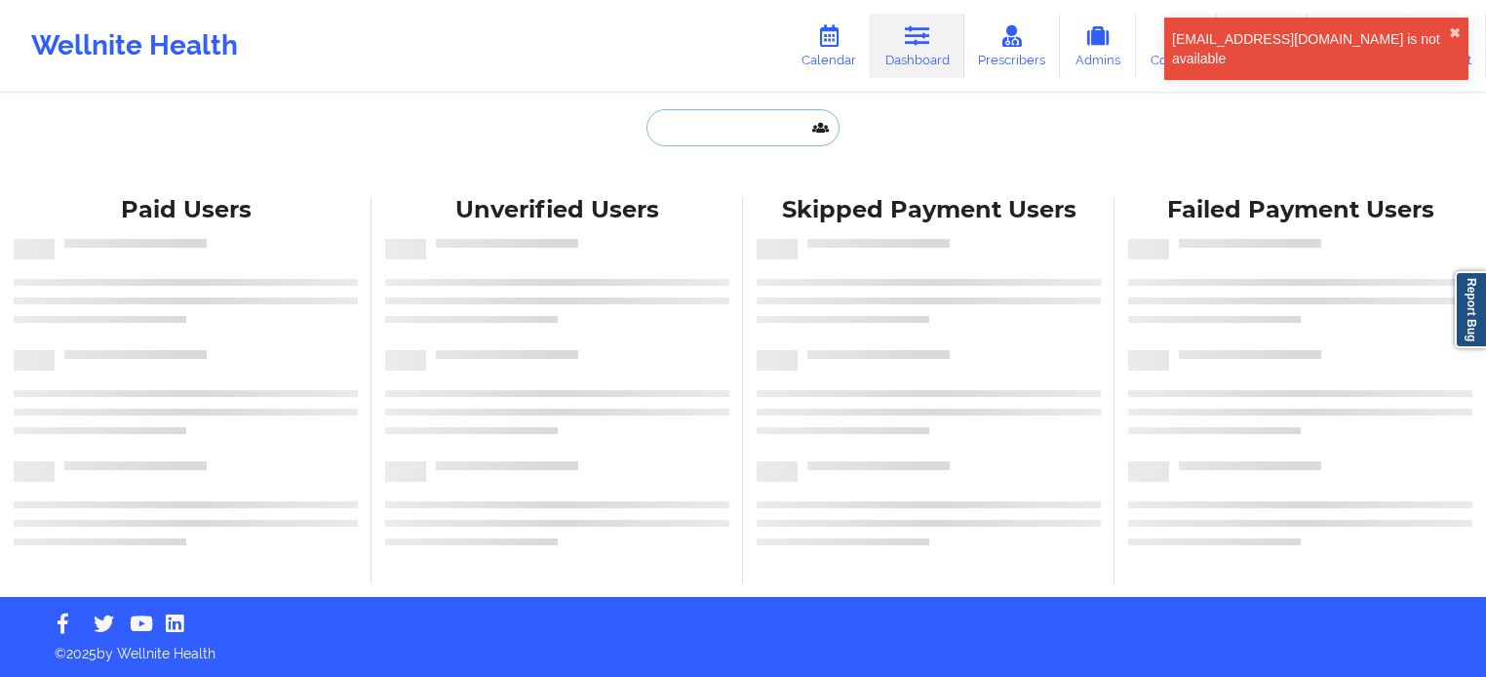
click at [793, 117] on input "text" at bounding box center [742, 127] width 193 height 37
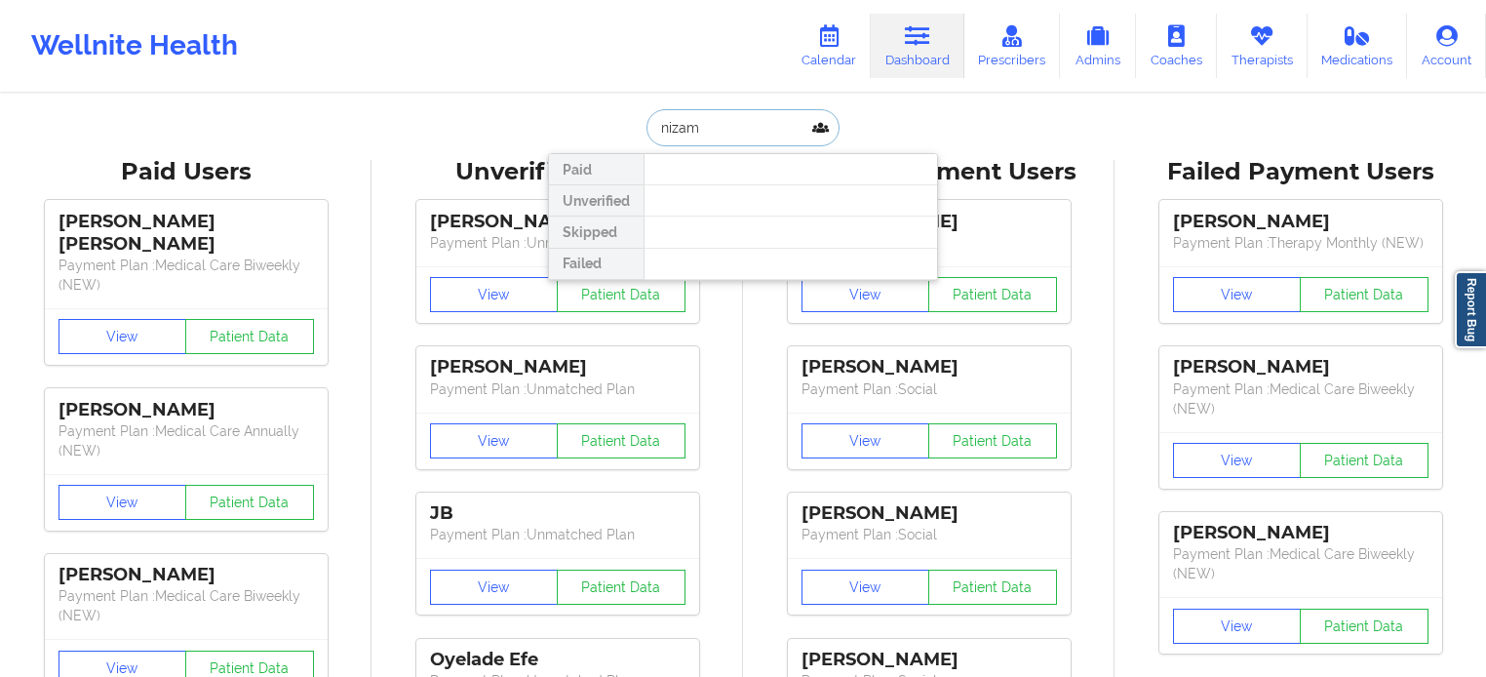
type input "nizami"
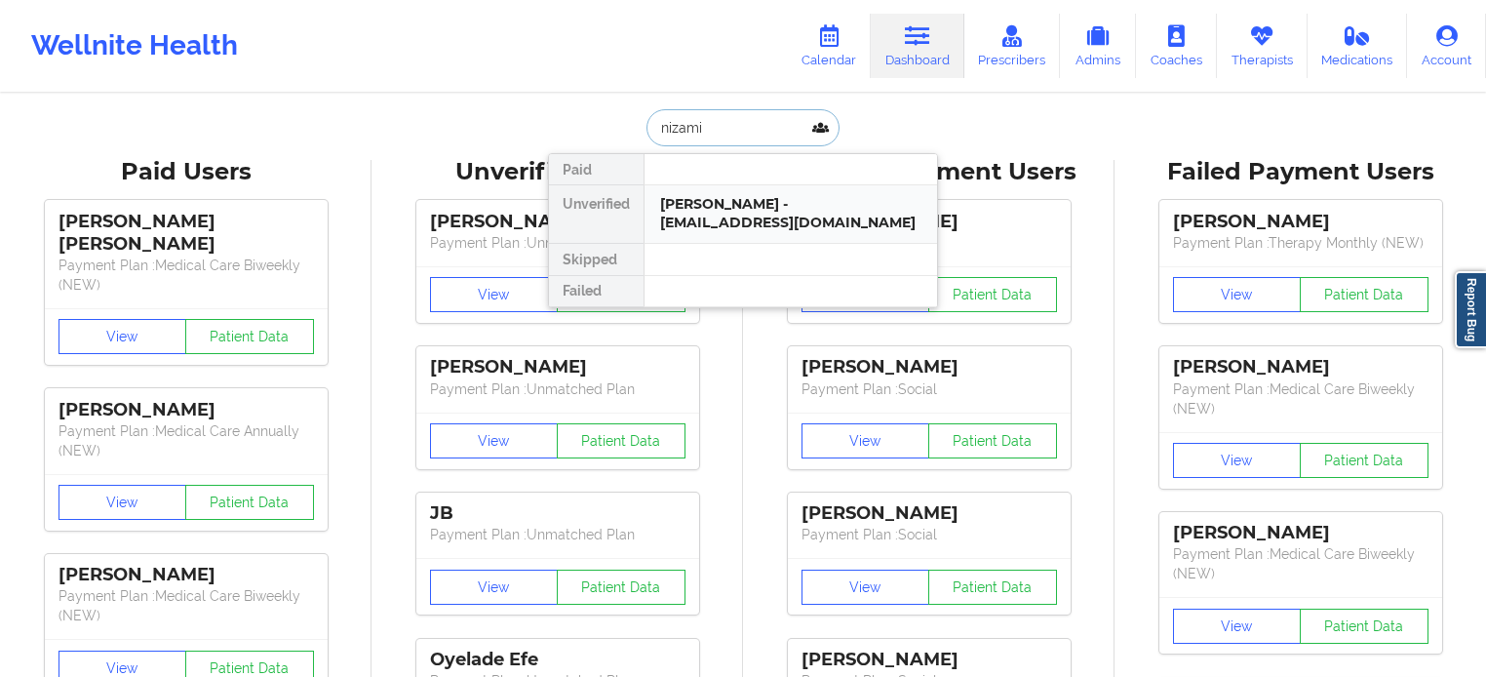
click at [770, 202] on div "Aaes Nizami - nizami@wellnite.com" at bounding box center [790, 213] width 261 height 36
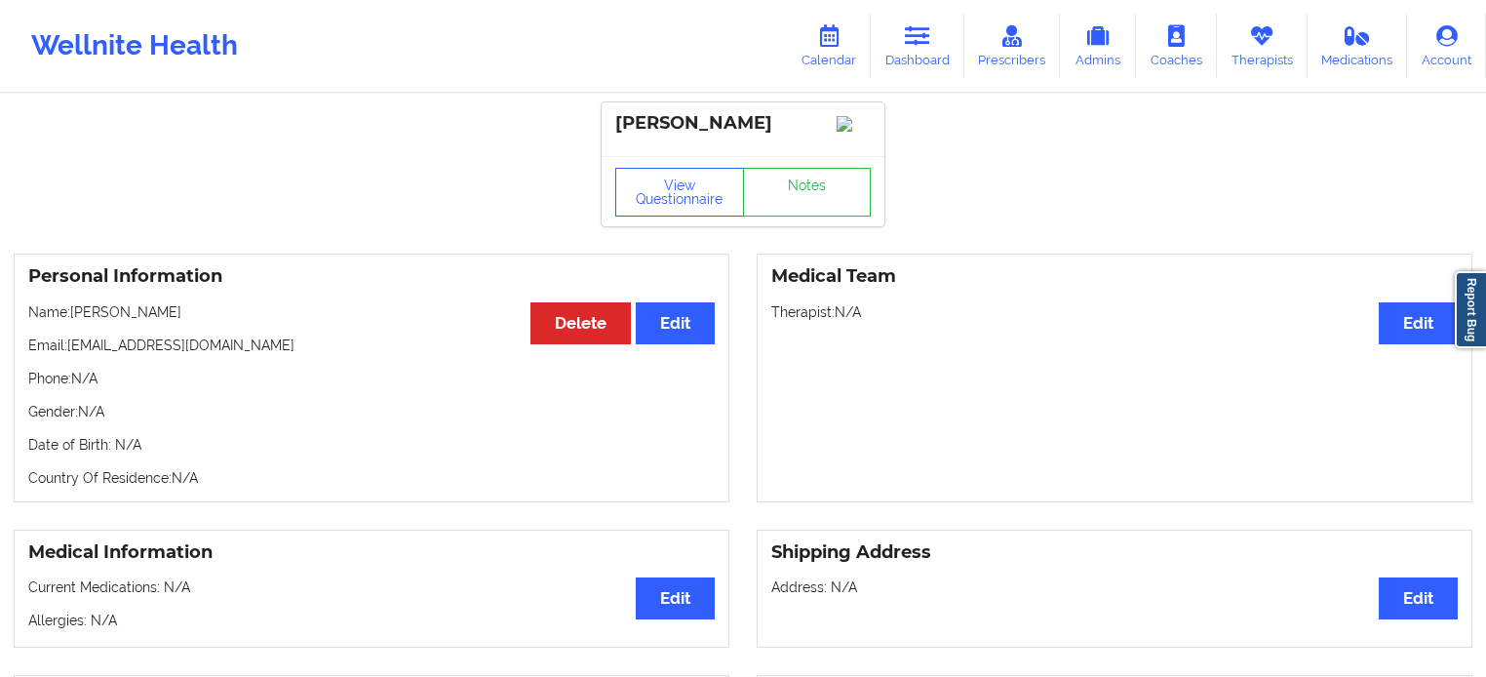
click at [558, 313] on div "Personal Information Edit Delete Name: Aaes Nizami Email: nizami@wellnite.com P…" at bounding box center [372, 377] width 716 height 249
click at [561, 344] on button "Delete" at bounding box center [580, 323] width 100 height 42
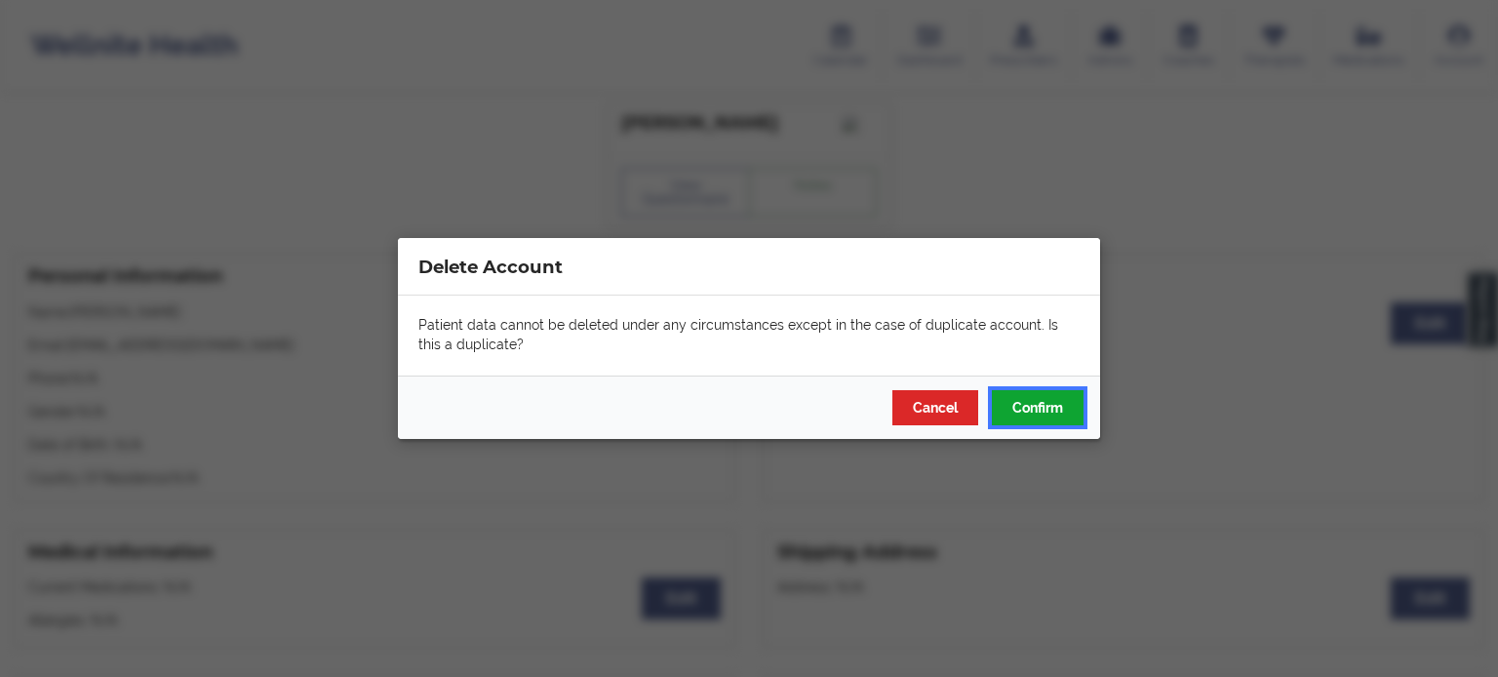
click at [1049, 406] on button "Confirm" at bounding box center [1038, 407] width 92 height 35
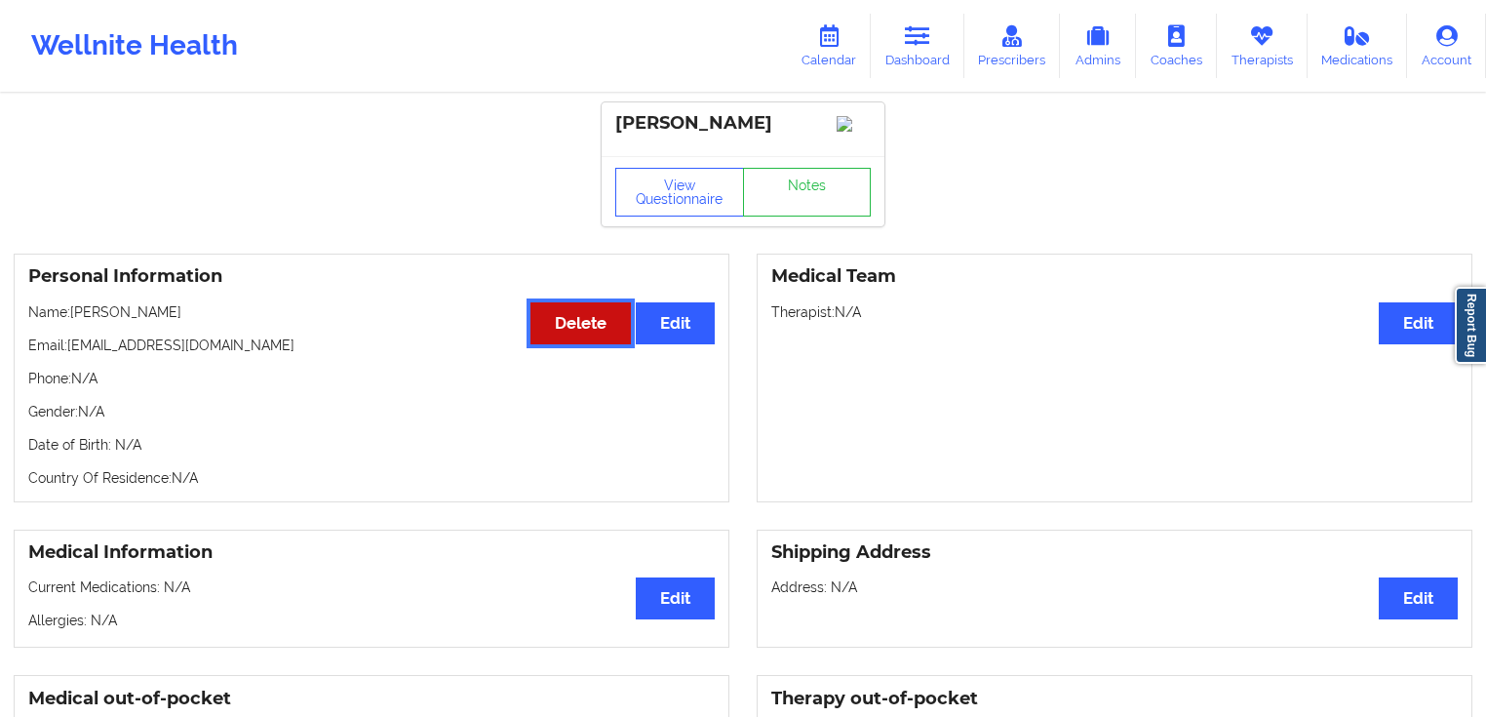
click at [574, 344] on button "Delete" at bounding box center [580, 323] width 100 height 42
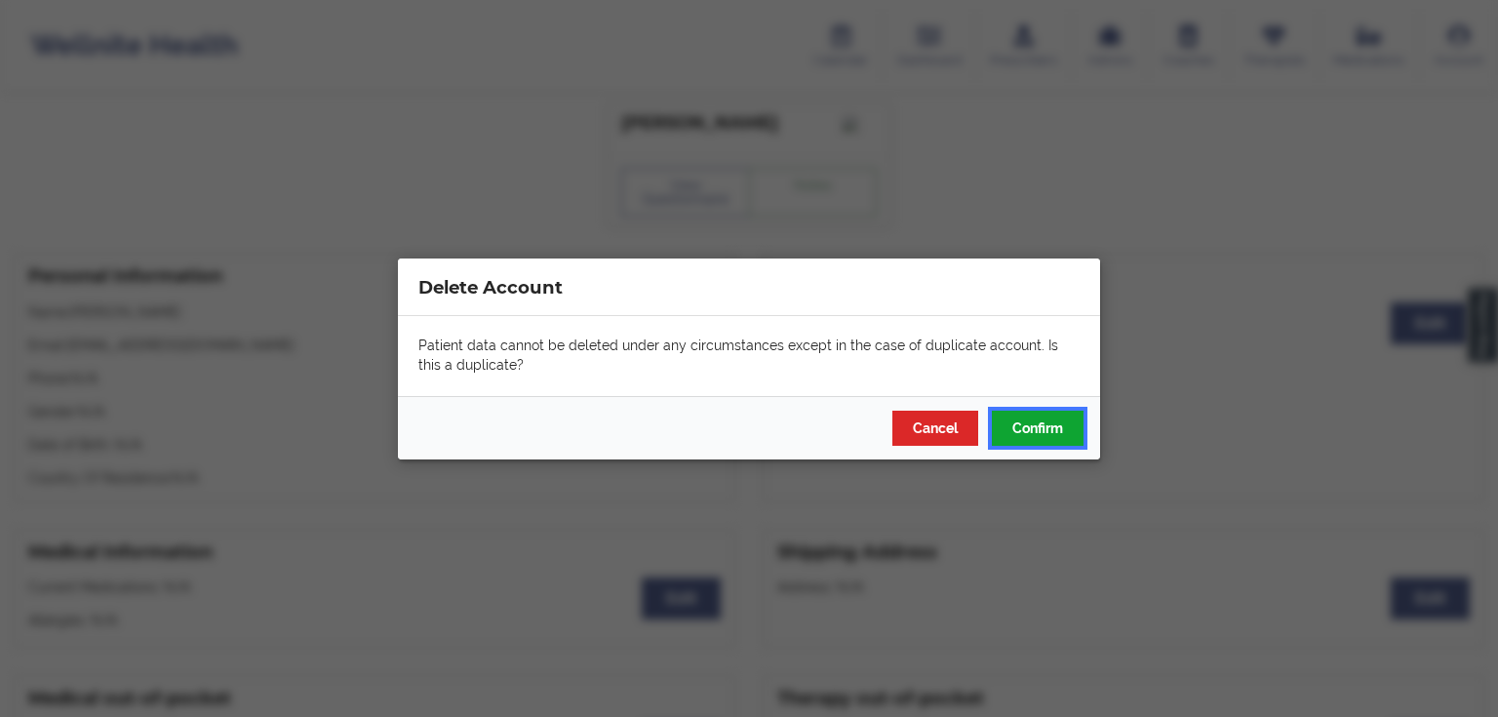
click at [1064, 433] on button "Confirm" at bounding box center [1038, 426] width 92 height 35
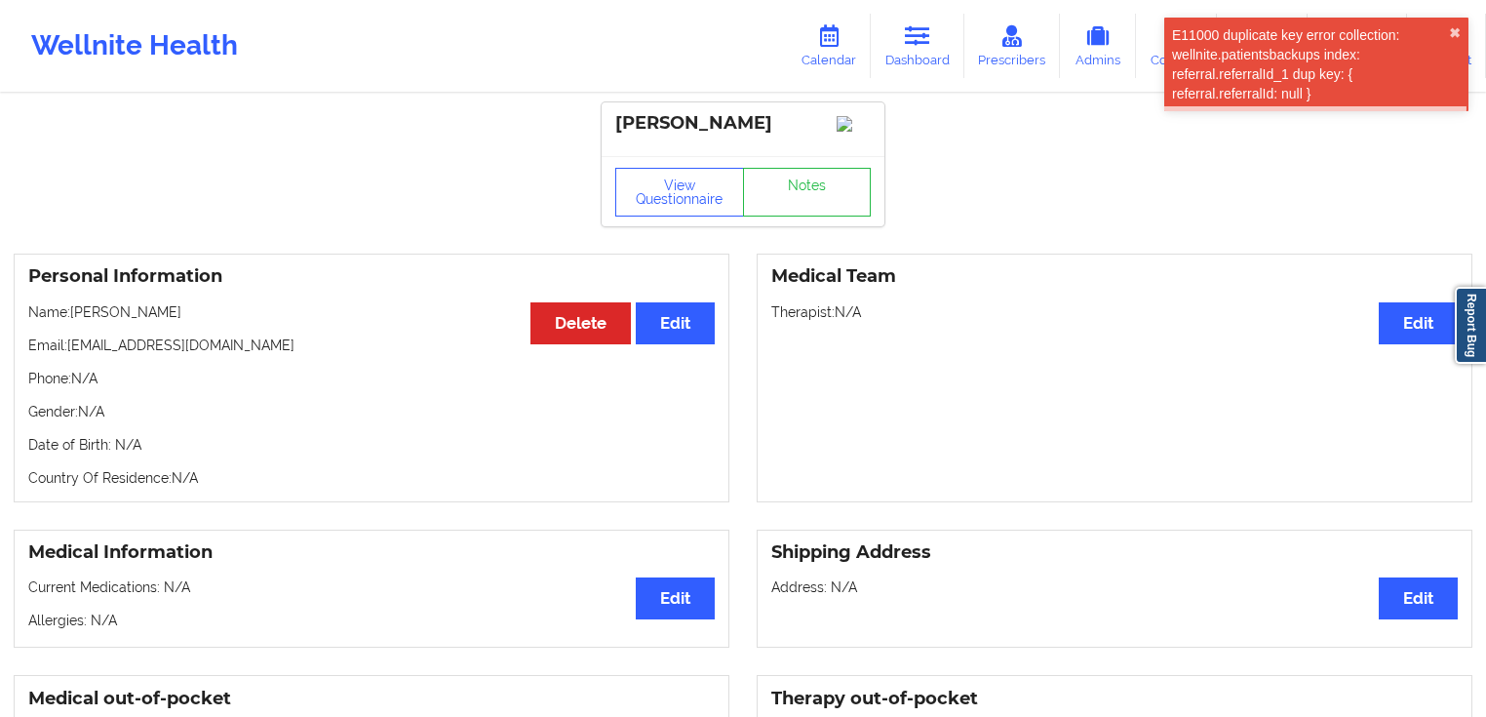
click at [565, 381] on div "Personal Information Edit Delete Name: Aaes Nizami Email: nizami@wellnite.com P…" at bounding box center [372, 377] width 716 height 249
